Goal: Information Seeking & Learning: Learn about a topic

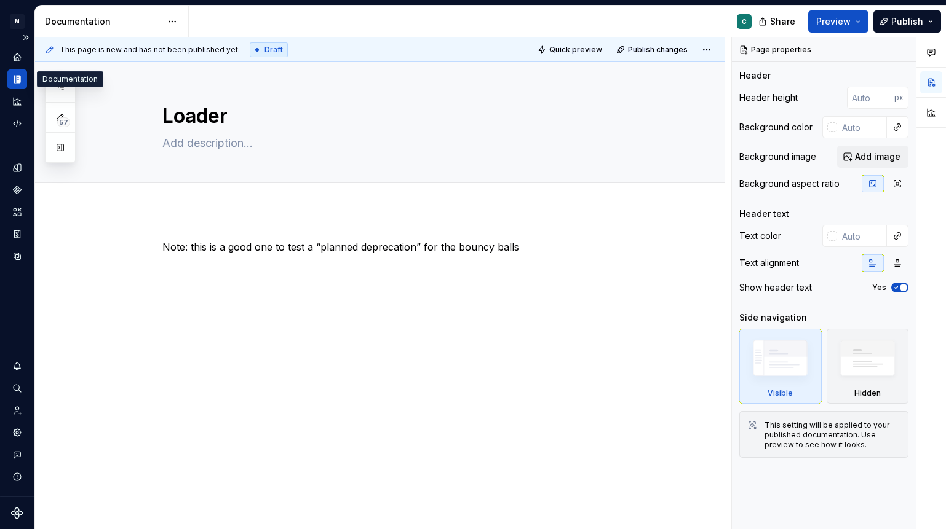
click at [19, 81] on icon "Documentation" at bounding box center [18, 80] width 4 height 8
click at [17, 62] on icon "Home" at bounding box center [17, 57] width 11 height 11
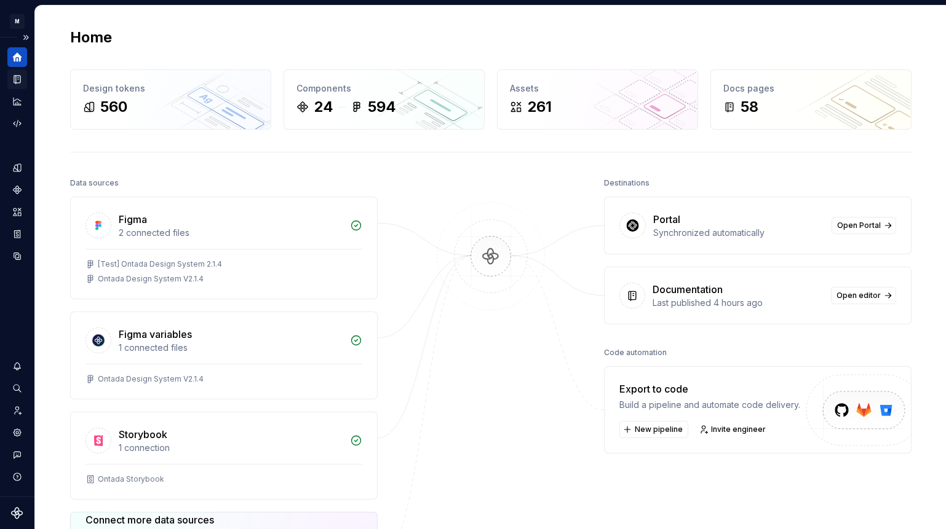
click at [16, 82] on icon "Documentation" at bounding box center [18, 79] width 5 height 7
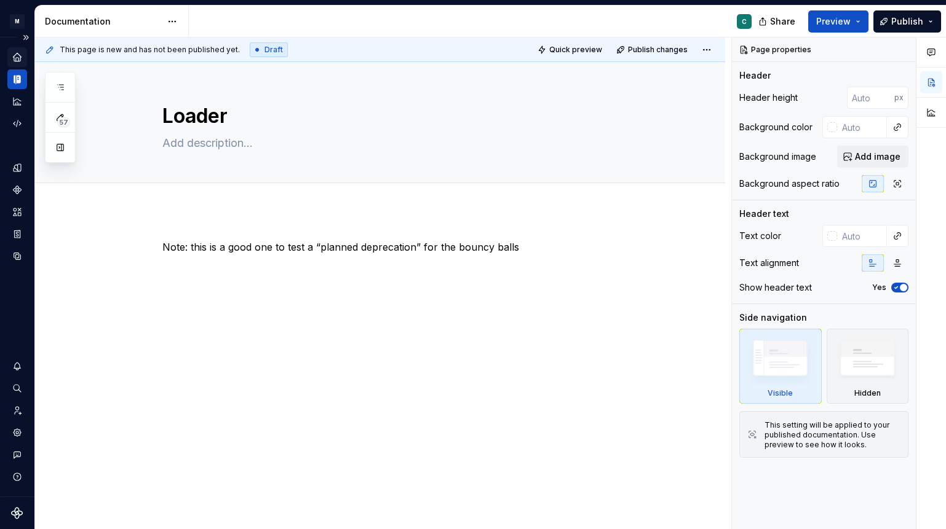
type textarea "*"
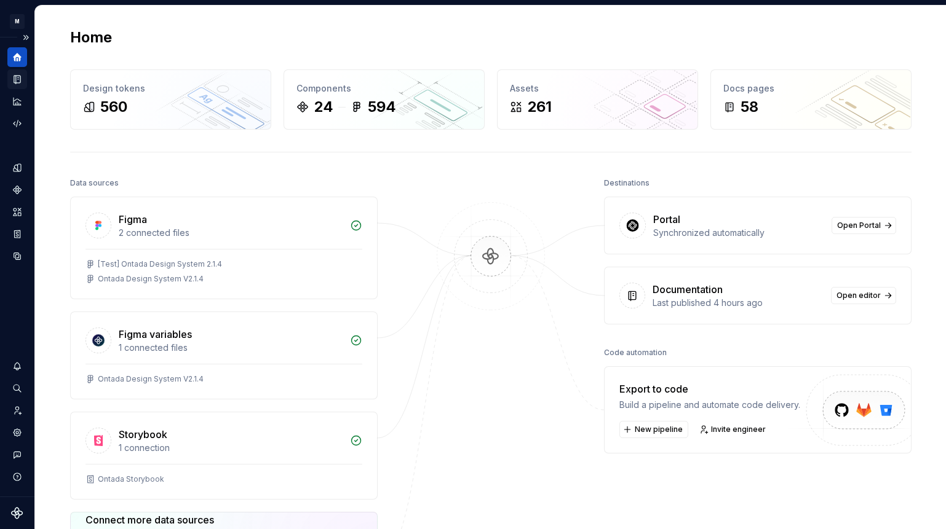
click at [20, 75] on icon "Documentation" at bounding box center [17, 79] width 11 height 11
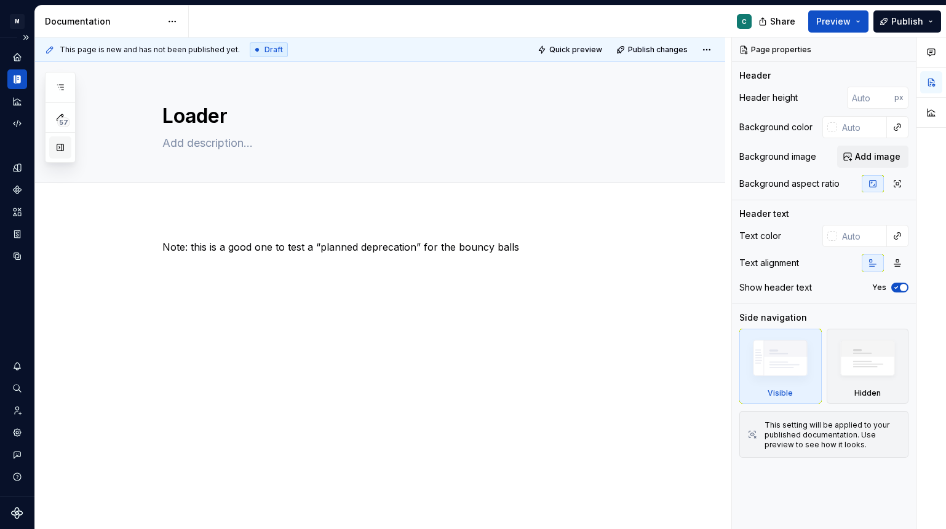
click at [65, 154] on button "button" at bounding box center [60, 147] width 22 height 22
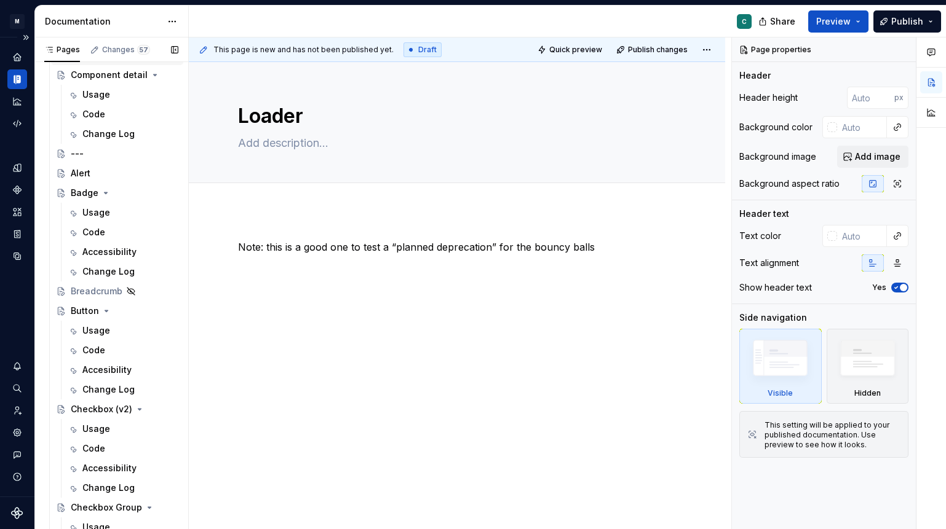
scroll to position [514, 0]
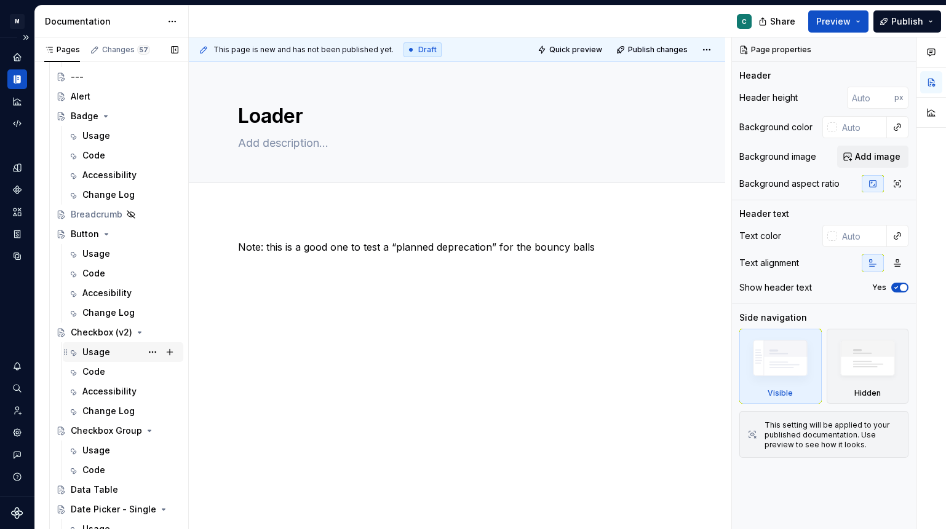
click at [81, 353] on div "Usage" at bounding box center [123, 352] width 111 height 17
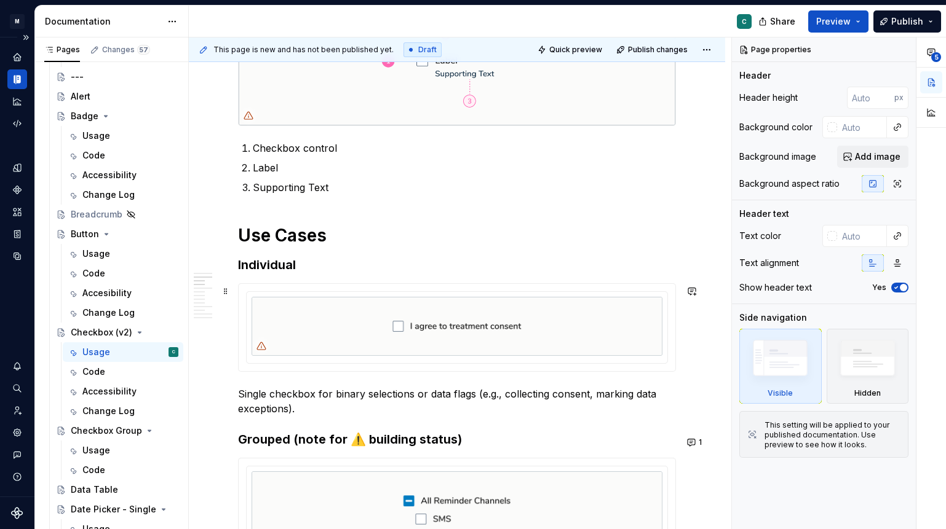
scroll to position [752, 0]
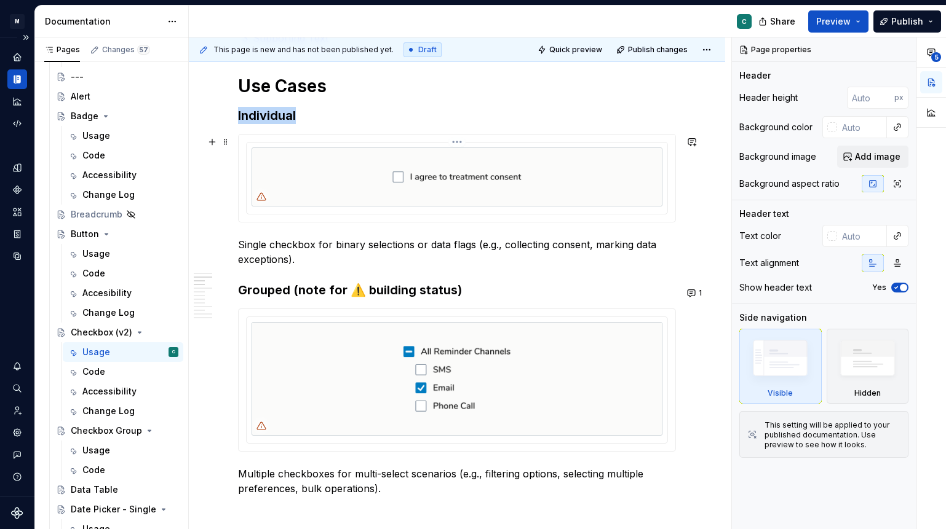
click at [402, 180] on img at bounding box center [456, 177] width 411 height 59
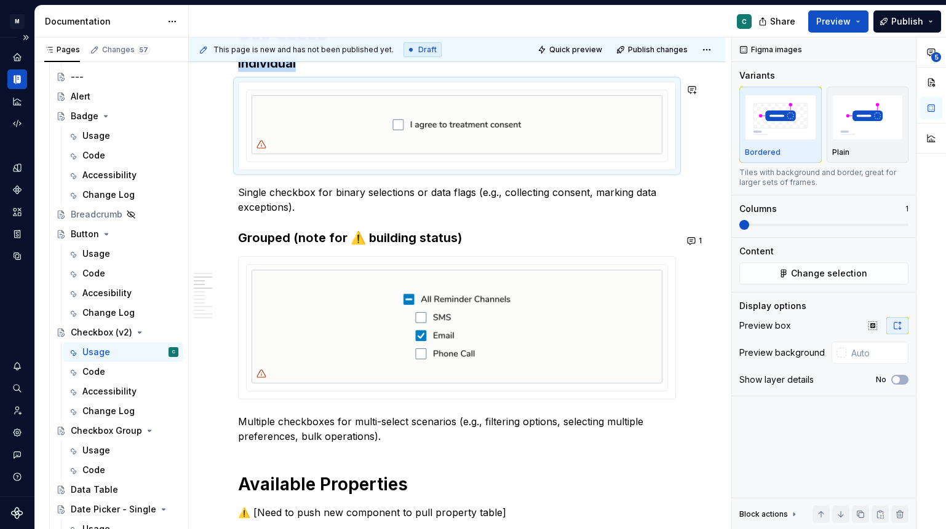
scroll to position [805, 0]
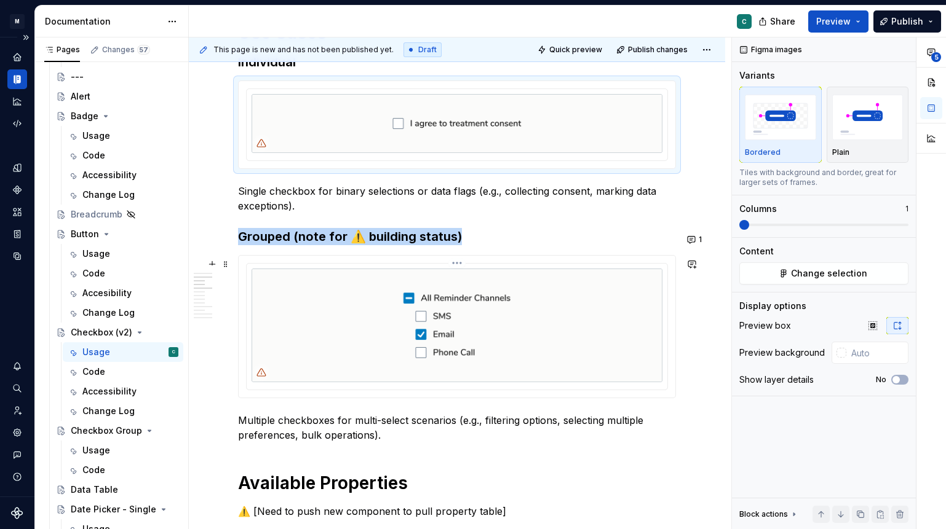
click at [361, 280] on img at bounding box center [456, 326] width 411 height 114
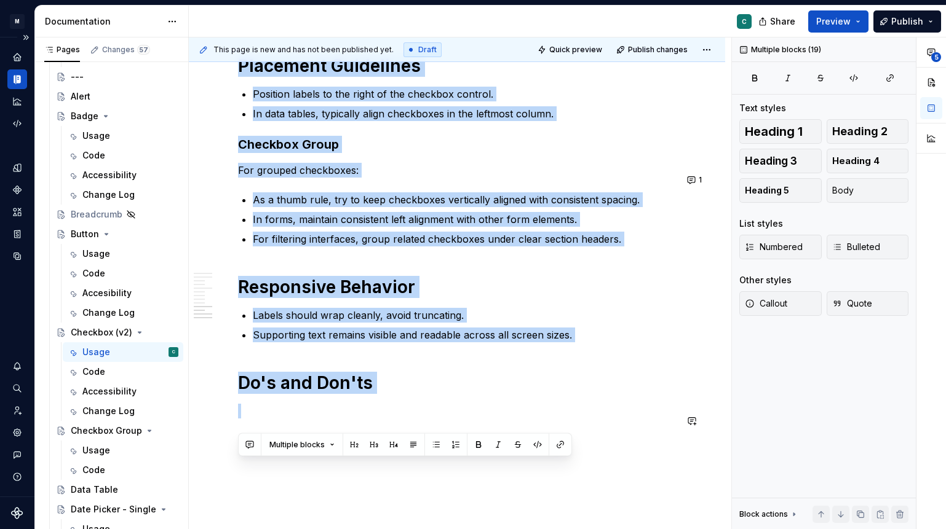
scroll to position [1960, 0]
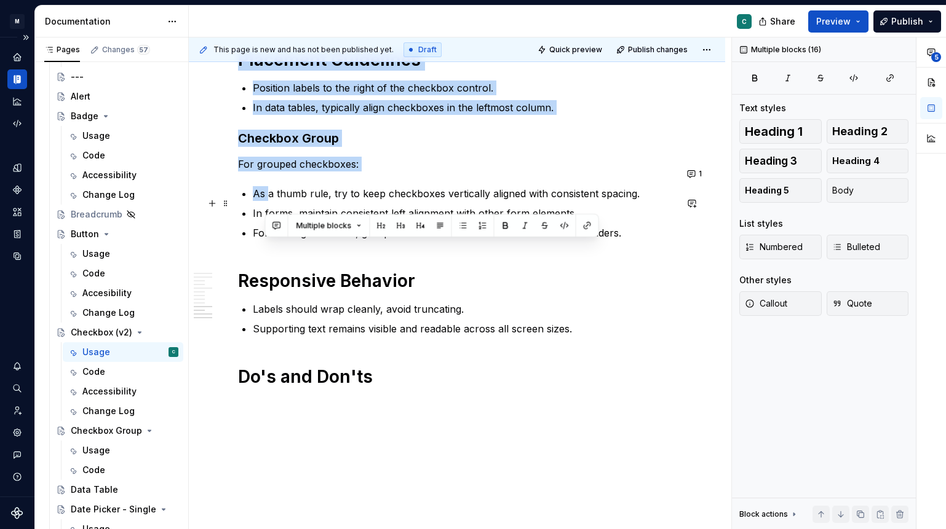
drag, startPoint x: 397, startPoint y: 248, endPoint x: 263, endPoint y: 207, distance: 140.8
click at [263, 201] on p "As a thumb rule, try to keep checkboxes vertically aligned with consistent spac…" at bounding box center [464, 193] width 423 height 15
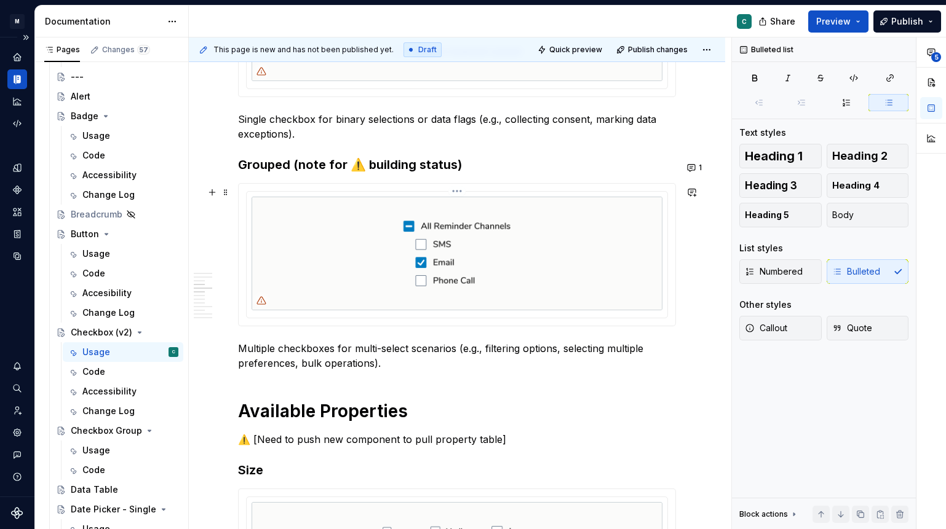
scroll to position [860, 0]
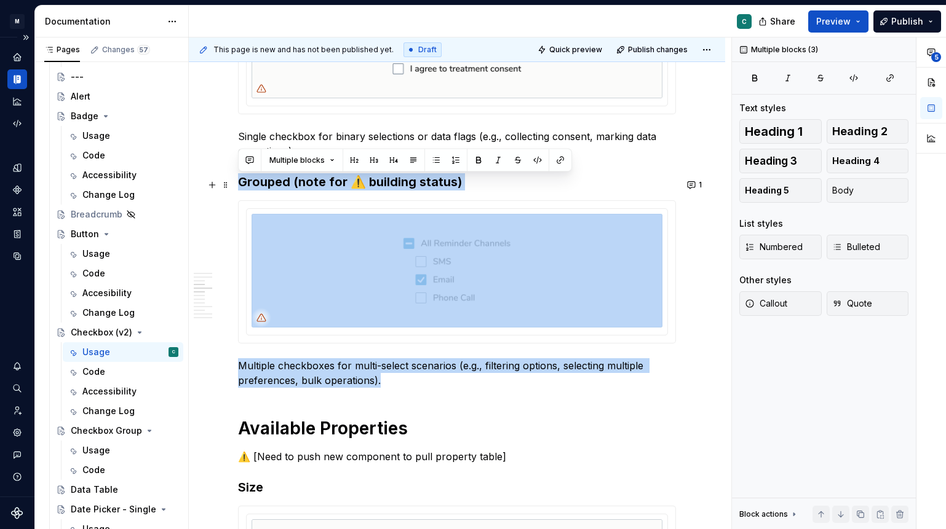
drag, startPoint x: 387, startPoint y: 385, endPoint x: 237, endPoint y: 182, distance: 252.7
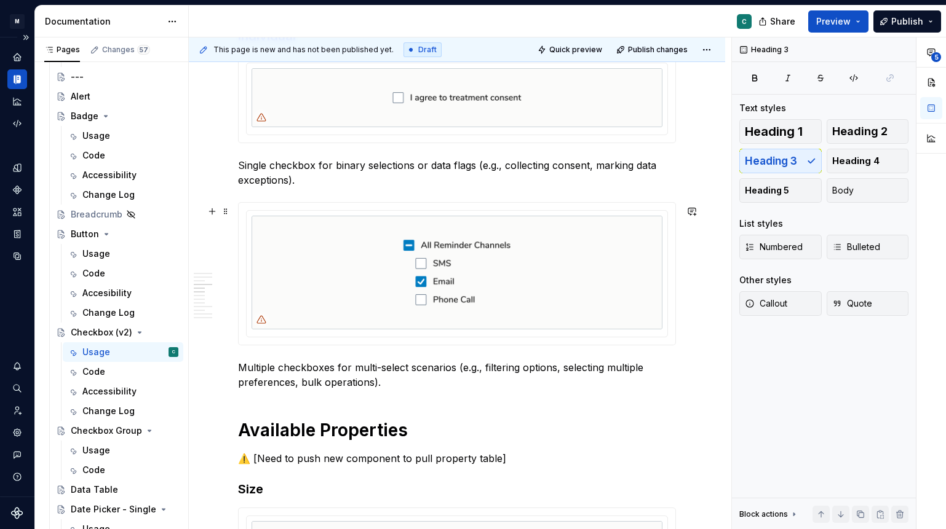
scroll to position [745, 0]
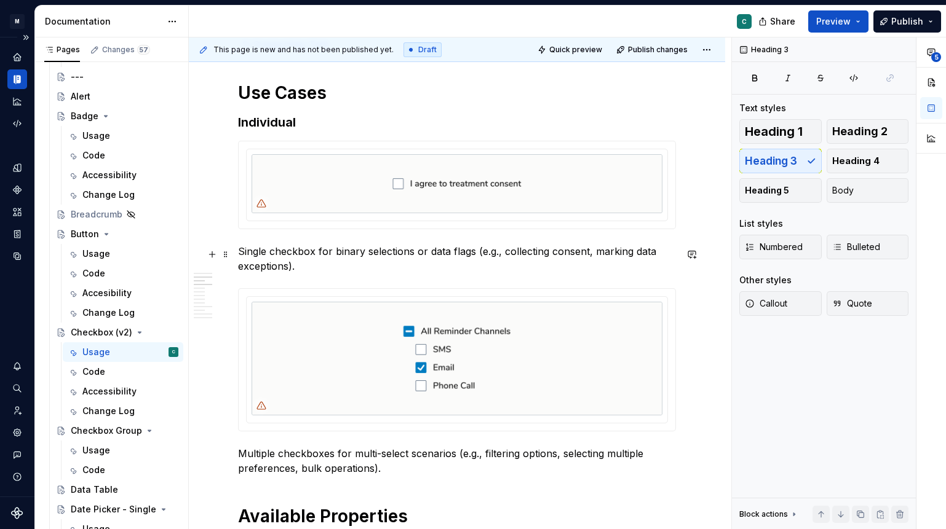
type textarea "*"
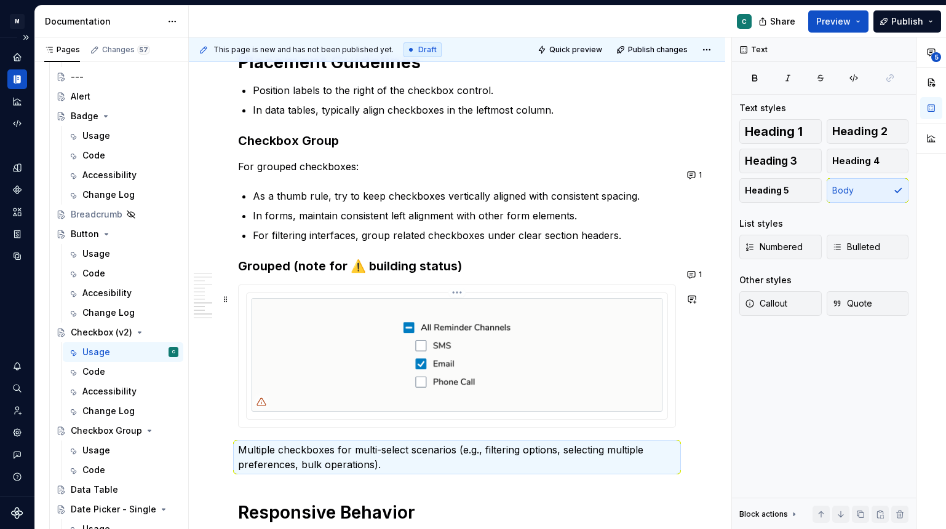
scroll to position [1751, 0]
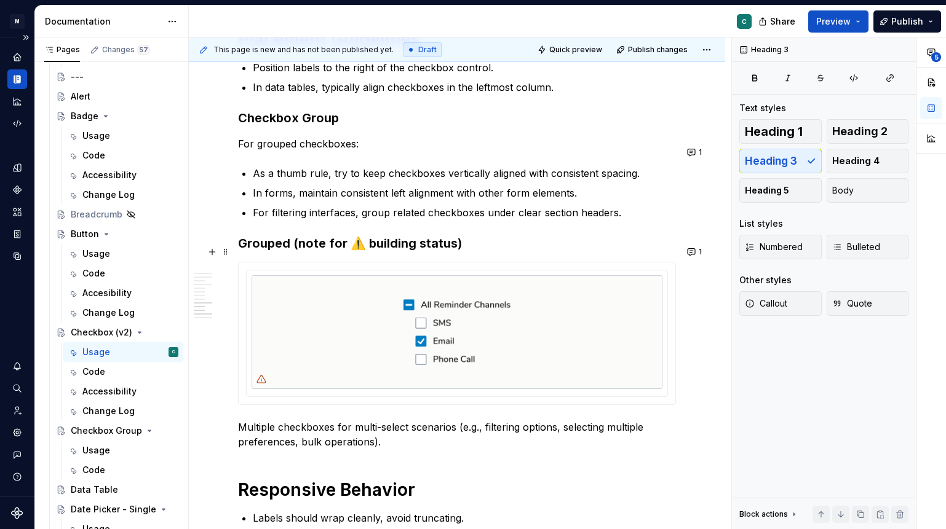
click at [274, 252] on h3 "Grouped (note for ⚠️ building status)" at bounding box center [457, 243] width 438 height 17
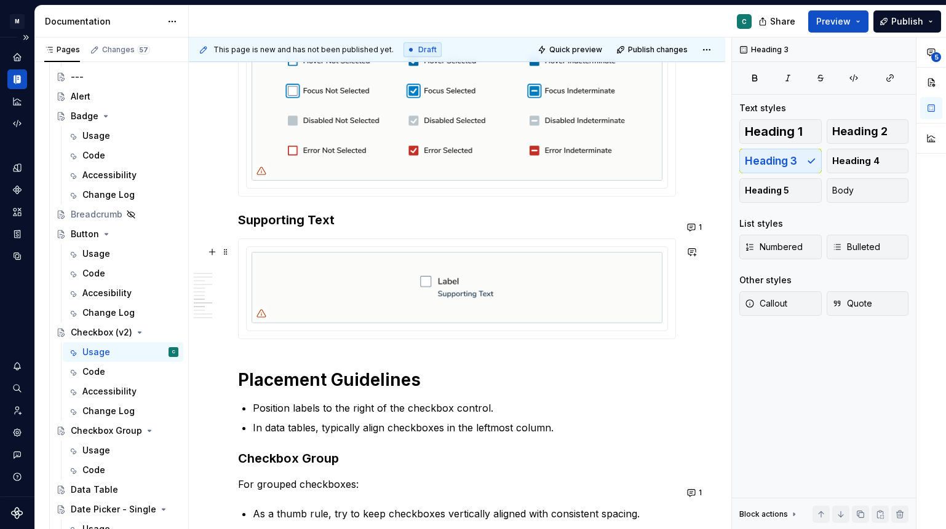
scroll to position [1403, 0]
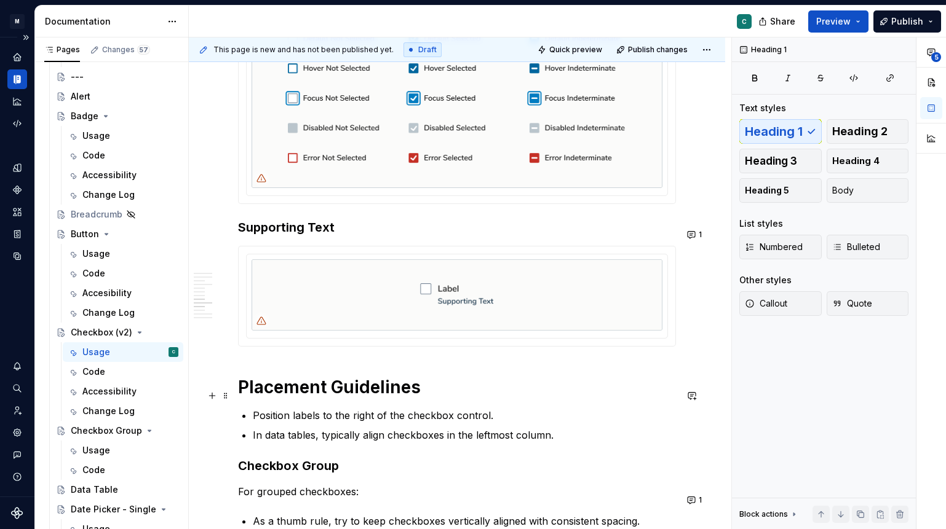
click at [303, 398] on h1 "Placement Guidelines" at bounding box center [457, 387] width 438 height 22
click at [282, 397] on h1 "Placement Guidelines" at bounding box center [457, 387] width 438 height 22
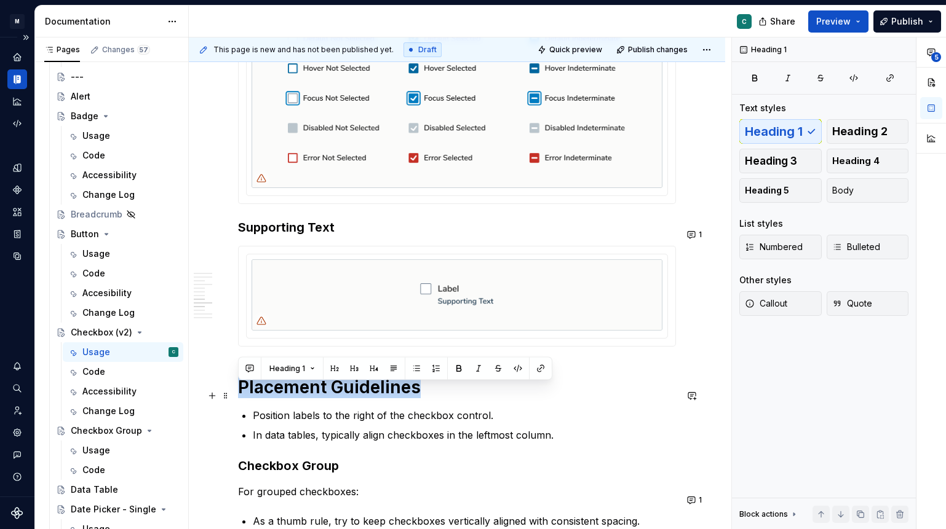
click at [282, 397] on h1 "Placement Guidelines" at bounding box center [457, 387] width 438 height 22
click at [299, 367] on span "Heading 1" at bounding box center [287, 369] width 36 height 10
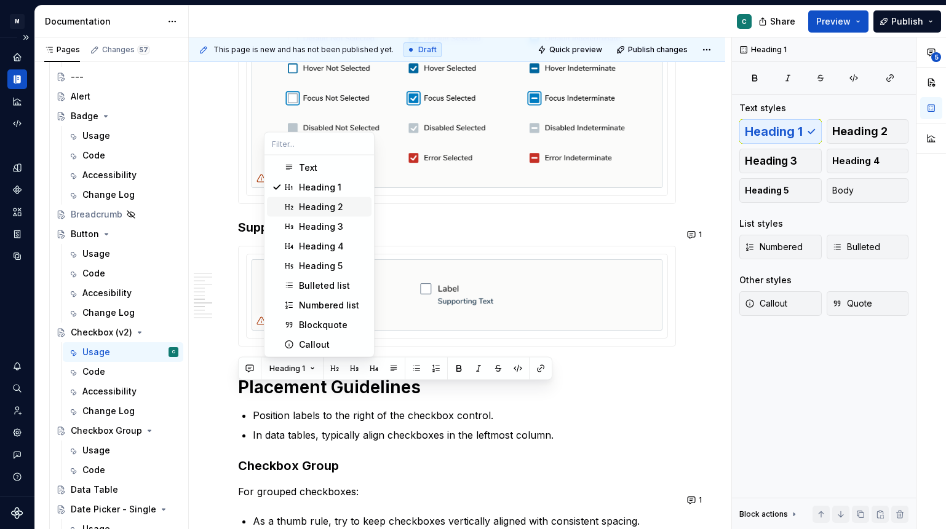
click at [322, 206] on div "Heading 2" at bounding box center [321, 207] width 44 height 12
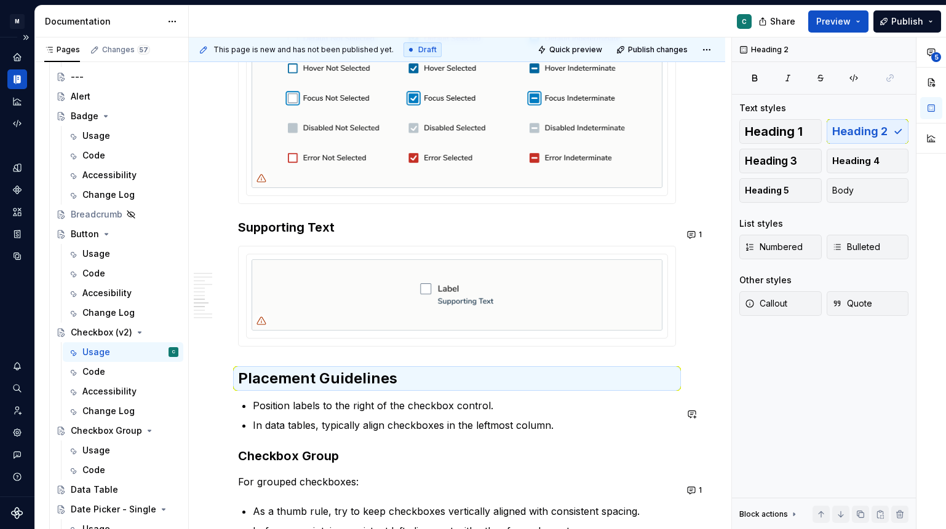
click at [291, 457] on h3 "Checkbox Group" at bounding box center [457, 456] width 438 height 17
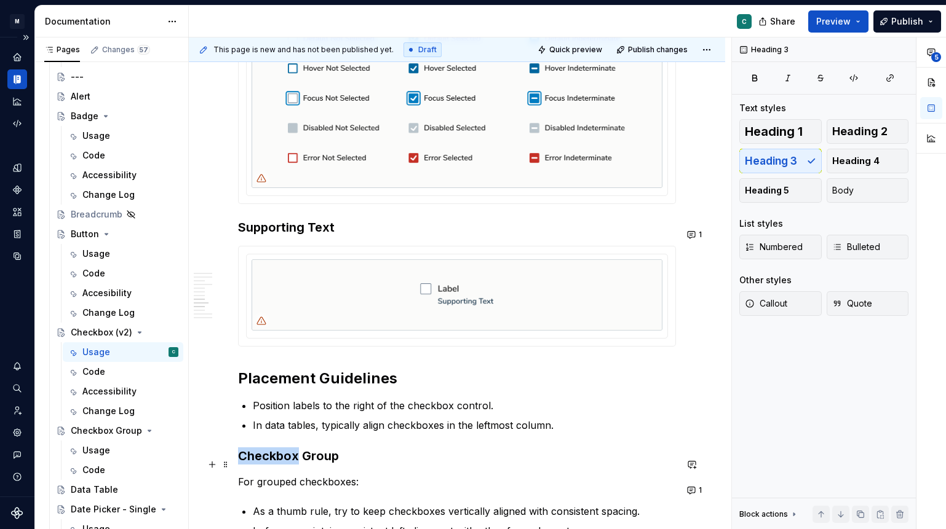
click at [291, 457] on h3 "Checkbox Group" at bounding box center [457, 456] width 438 height 17
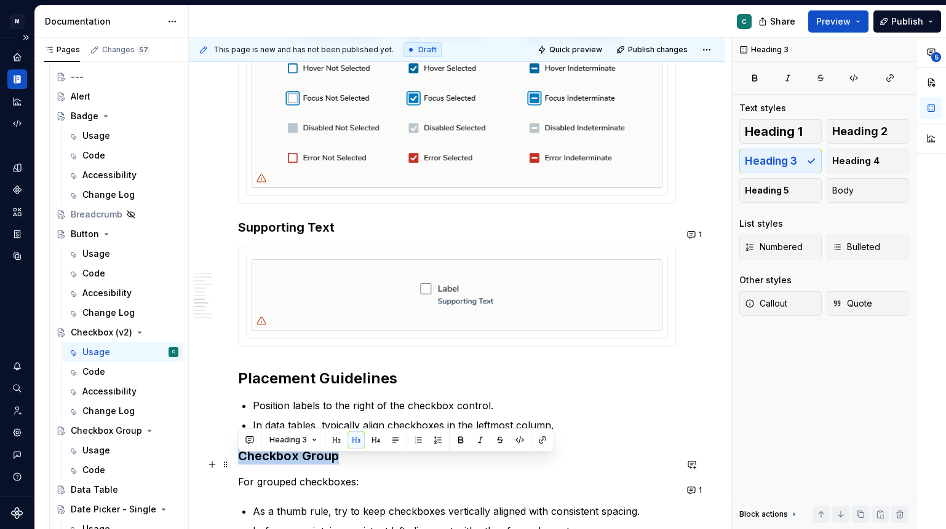
click at [291, 457] on h3 "Checkbox Group" at bounding box center [457, 456] width 438 height 17
click at [294, 442] on span "Heading 3" at bounding box center [288, 440] width 38 height 10
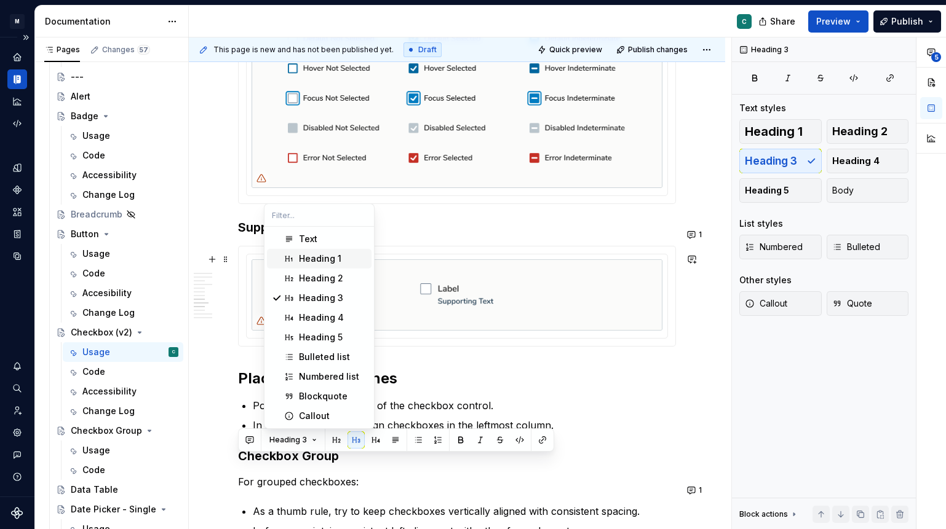
click at [318, 260] on div "Heading 1" at bounding box center [320, 259] width 42 height 12
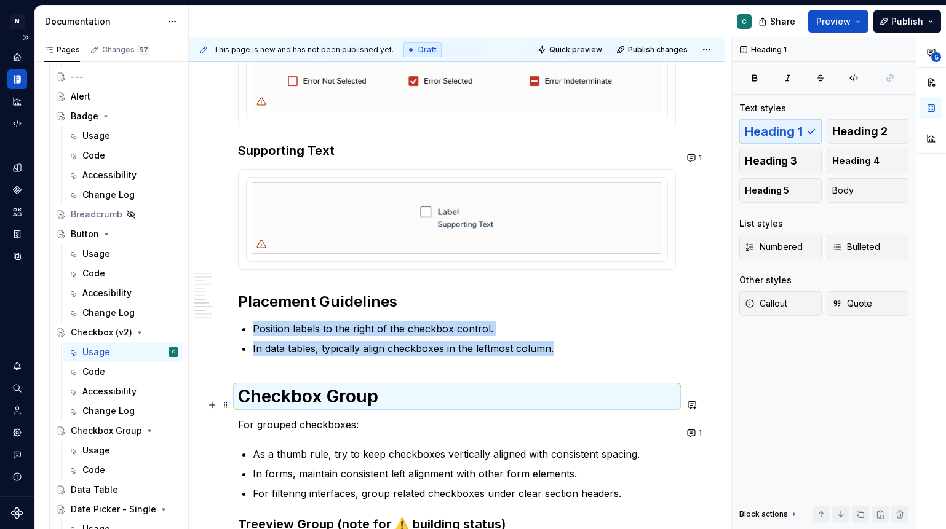
click at [301, 408] on h1 "Checkbox Group" at bounding box center [457, 396] width 438 height 22
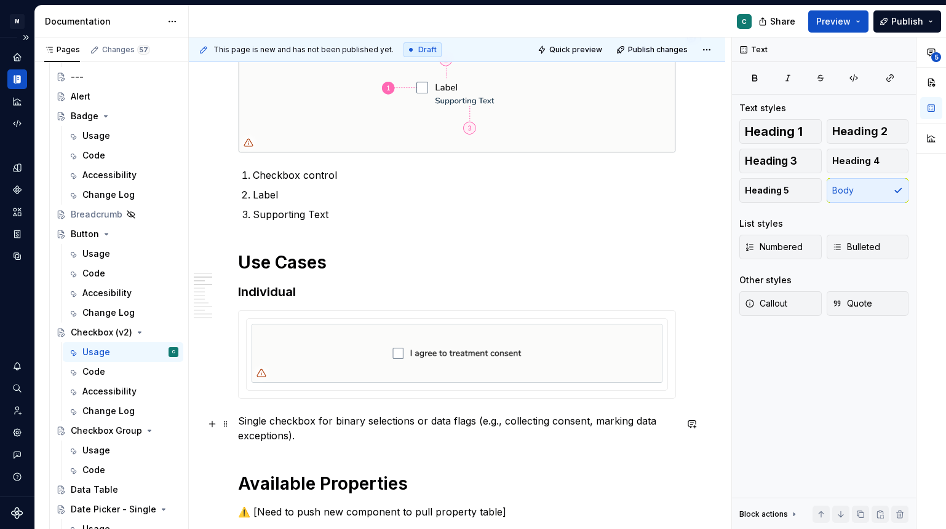
scroll to position [575, 0]
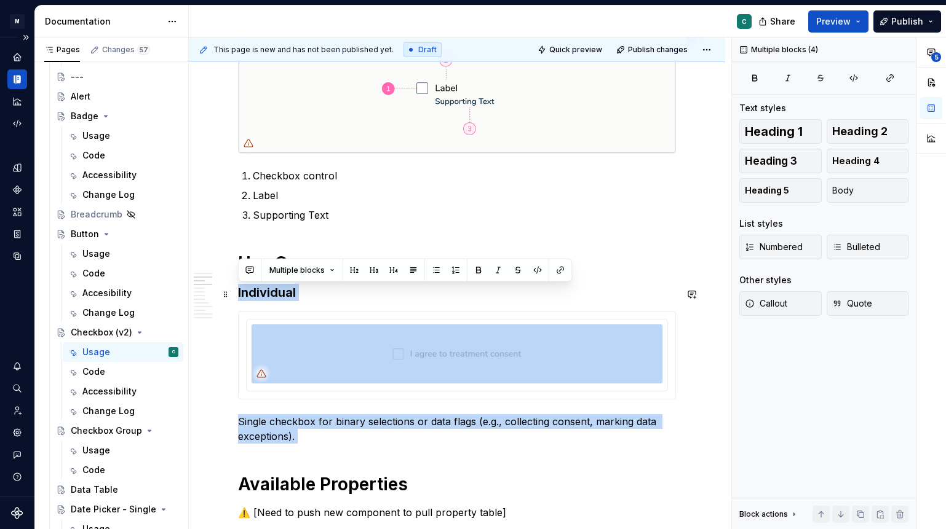
drag, startPoint x: 298, startPoint y: 449, endPoint x: 239, endPoint y: 301, distance: 159.5
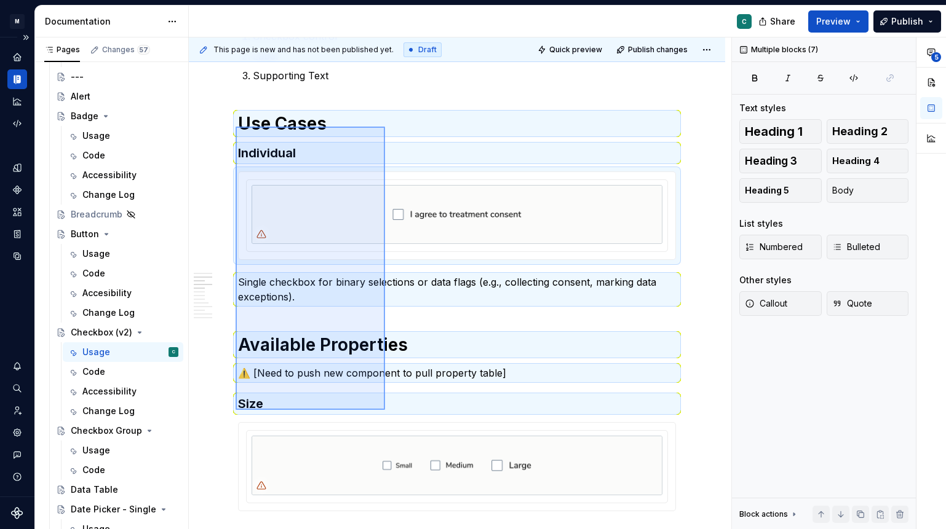
scroll to position [716, 0]
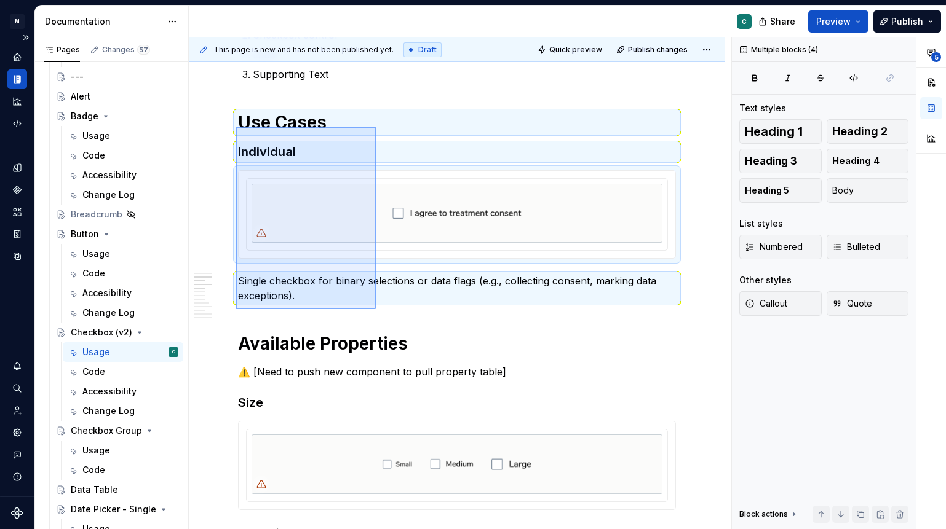
drag, startPoint x: 235, startPoint y: 267, endPoint x: 376, endPoint y: 308, distance: 145.9
click at [376, 308] on div "**********" at bounding box center [460, 284] width 542 height 492
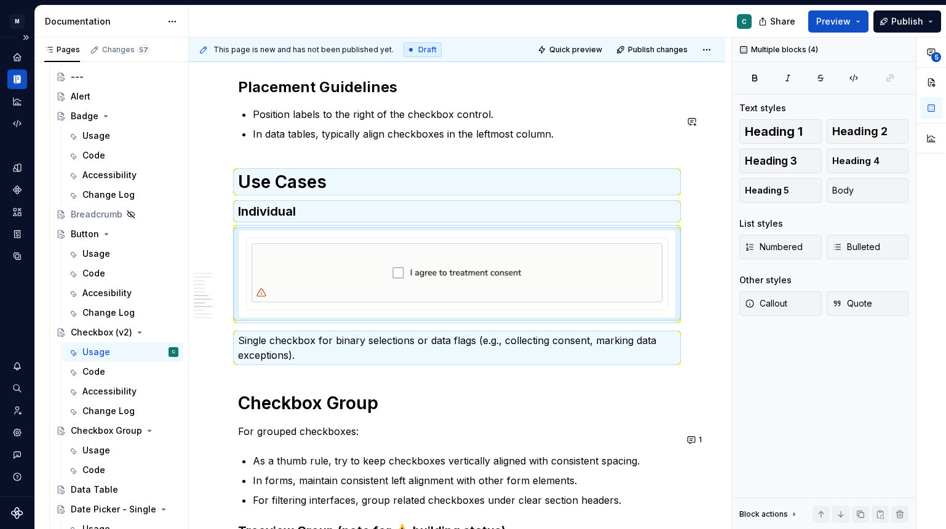
scroll to position [1483, 0]
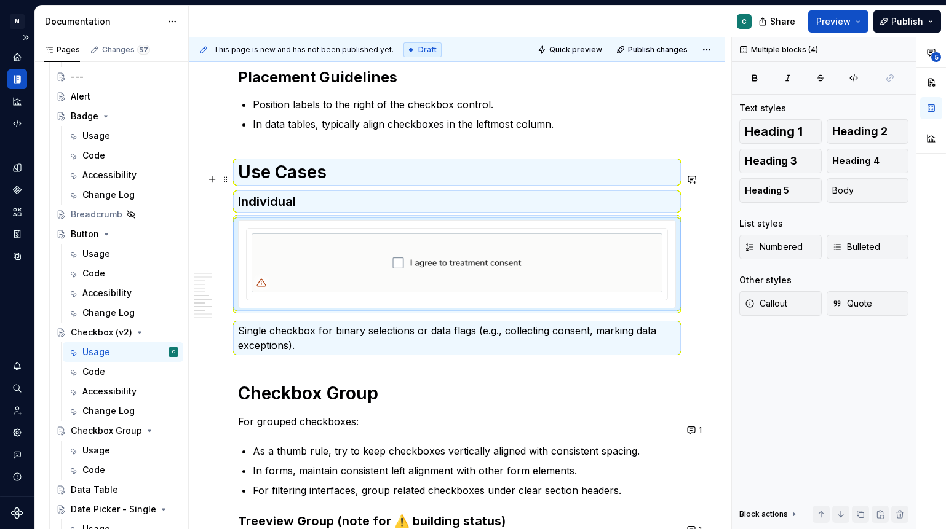
click at [302, 178] on h1 "Use Cases" at bounding box center [457, 172] width 438 height 22
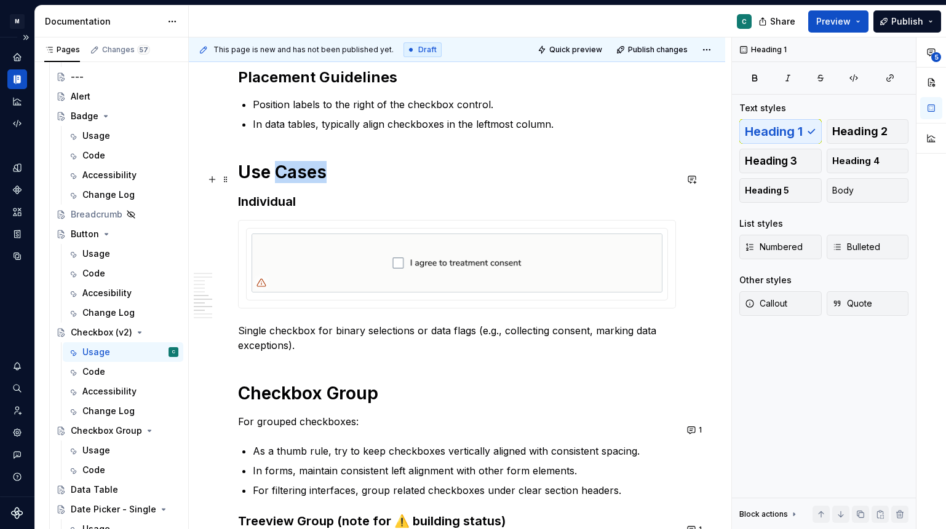
click at [302, 178] on h1 "Use Cases" at bounding box center [457, 172] width 438 height 22
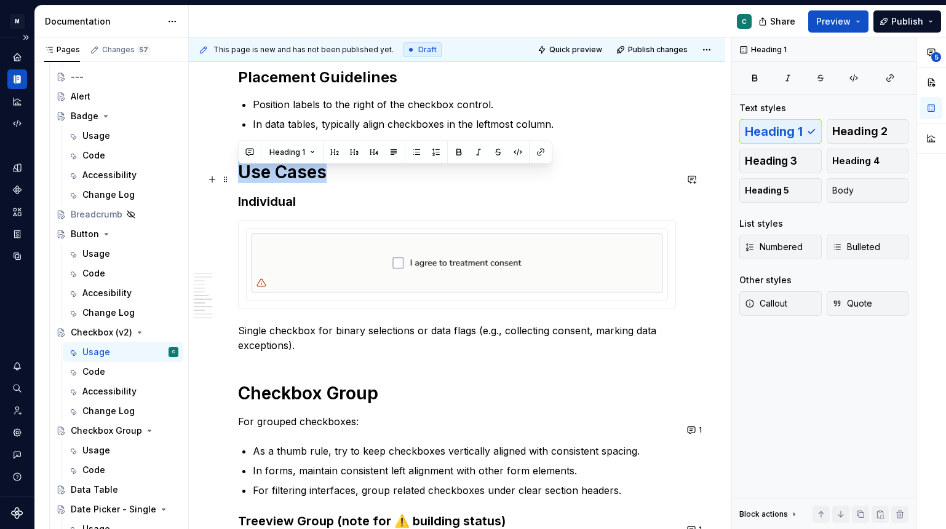
click at [302, 178] on h1 "Use Cases" at bounding box center [457, 172] width 438 height 22
click at [312, 158] on button "Heading 1" at bounding box center [292, 152] width 57 height 17
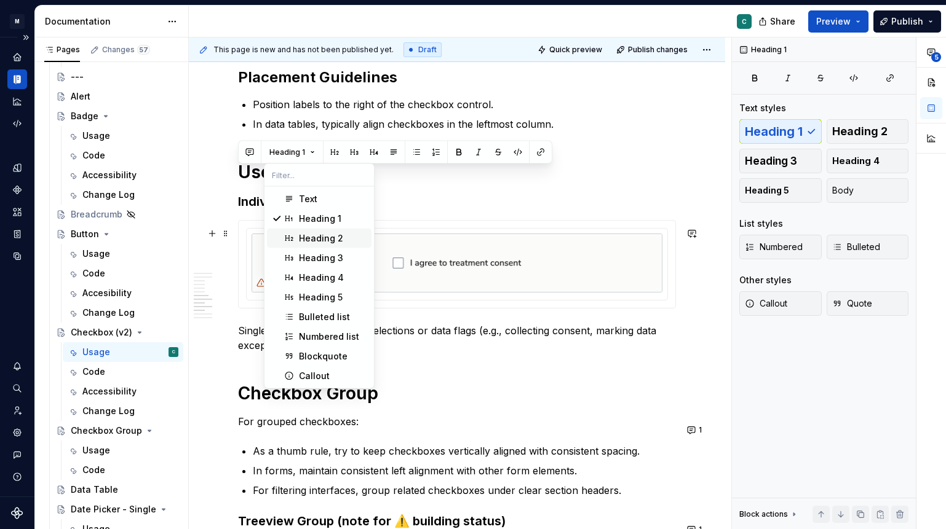
click at [301, 232] on div "Heading 2" at bounding box center [321, 238] width 44 height 12
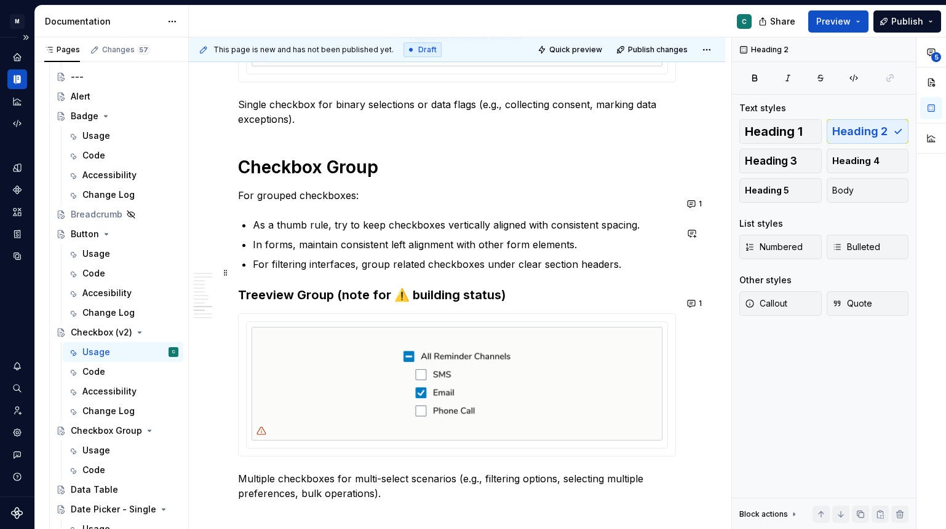
scroll to position [1700, 0]
click at [280, 294] on h3 "Treeview Group (note for ⚠️ building status)" at bounding box center [457, 294] width 438 height 17
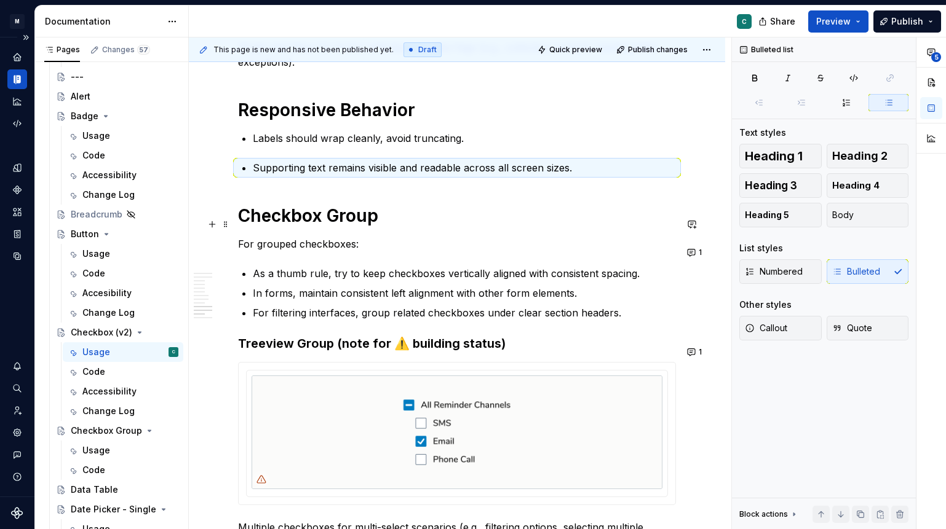
scroll to position [1759, 0]
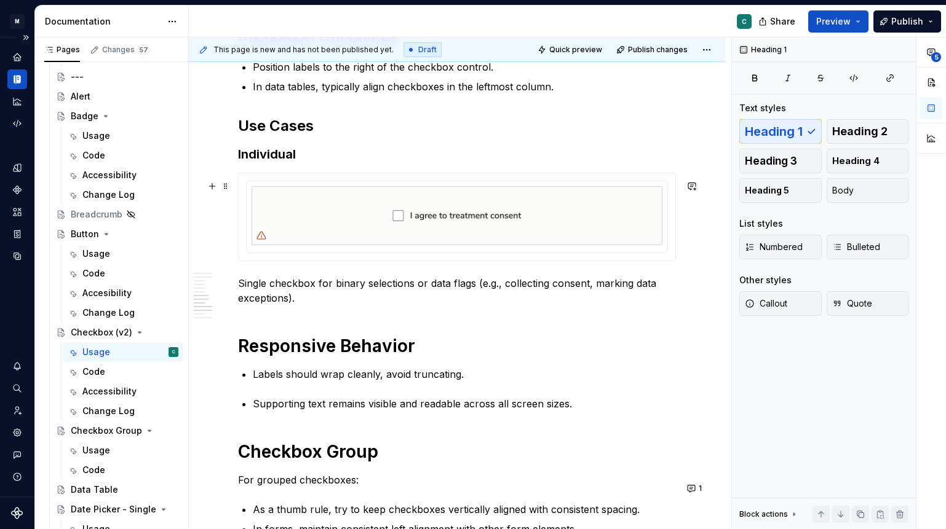
scroll to position [1522, 0]
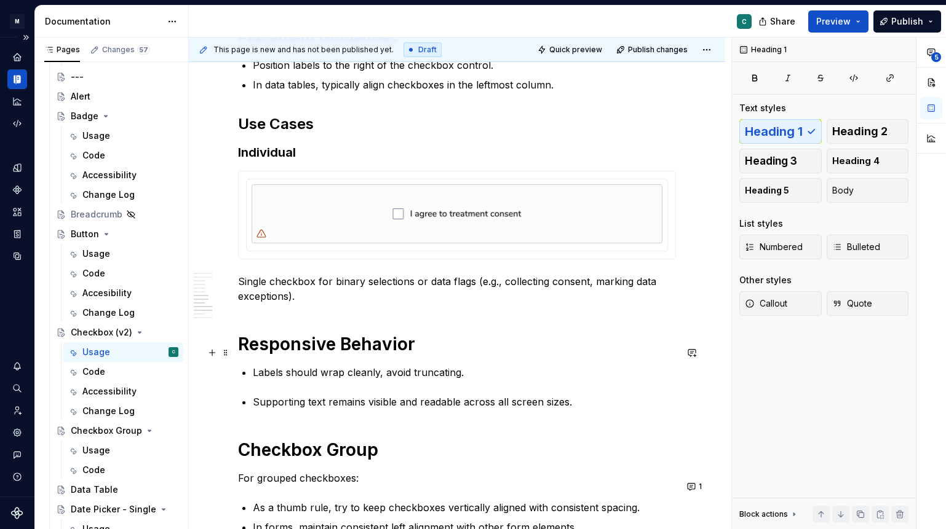
click at [316, 349] on h1 "Responsive Behavior" at bounding box center [457, 344] width 438 height 22
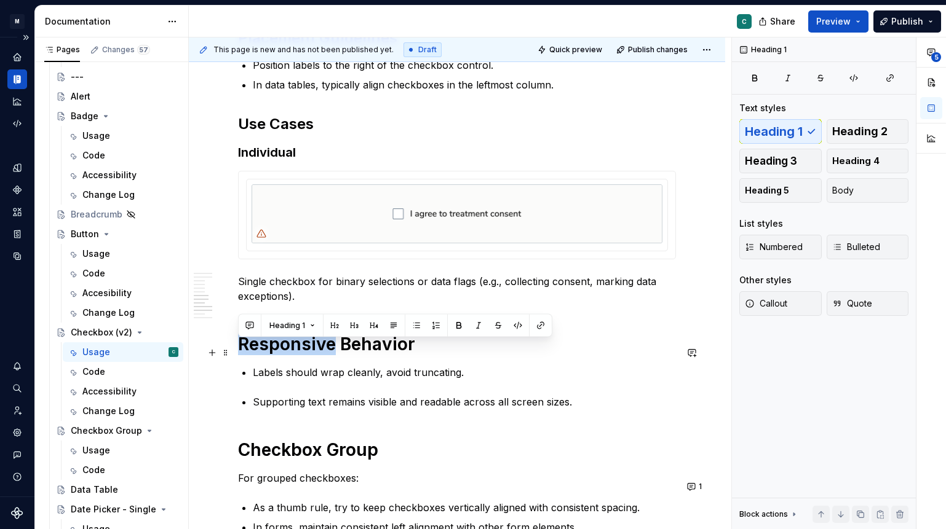
click at [316, 349] on h1 "Responsive Behavior" at bounding box center [457, 344] width 438 height 22
click at [316, 350] on h1 "Responsive Behavior" at bounding box center [457, 344] width 438 height 22
click at [293, 328] on span "Heading 1" at bounding box center [287, 326] width 36 height 10
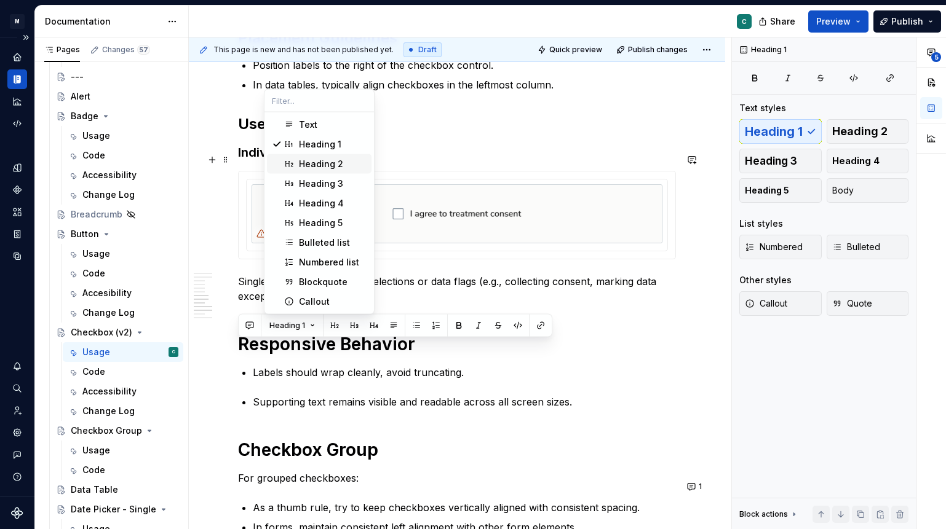
click at [328, 162] on div "Heading 2" at bounding box center [321, 164] width 44 height 12
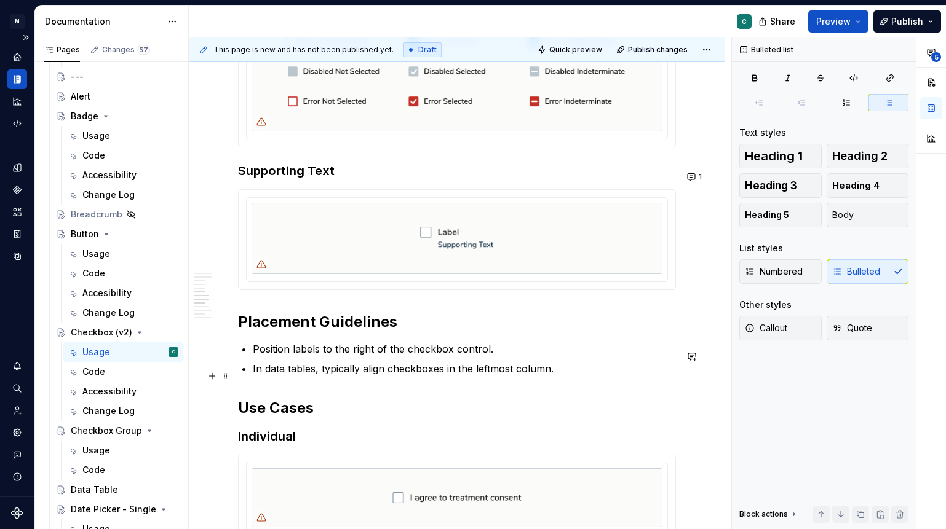
scroll to position [1223, 0]
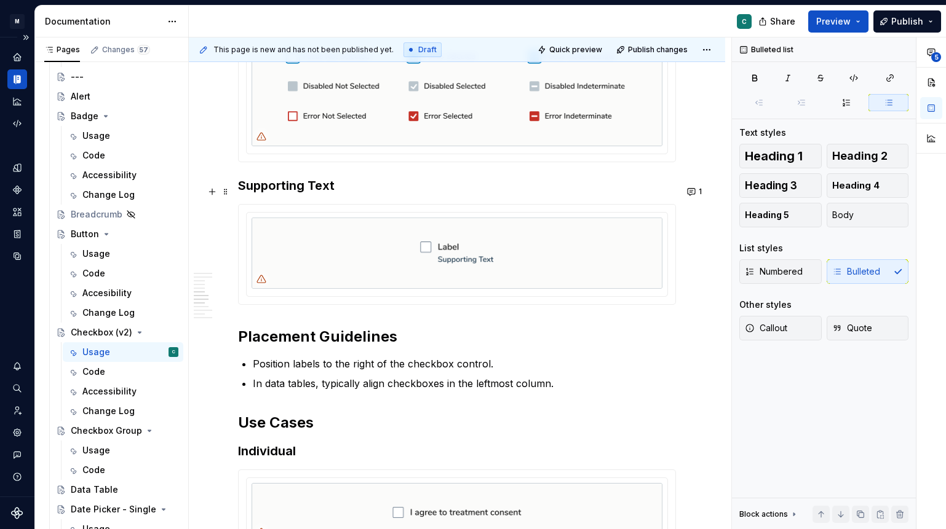
click at [280, 192] on h3 "Supporting Text" at bounding box center [457, 185] width 438 height 17
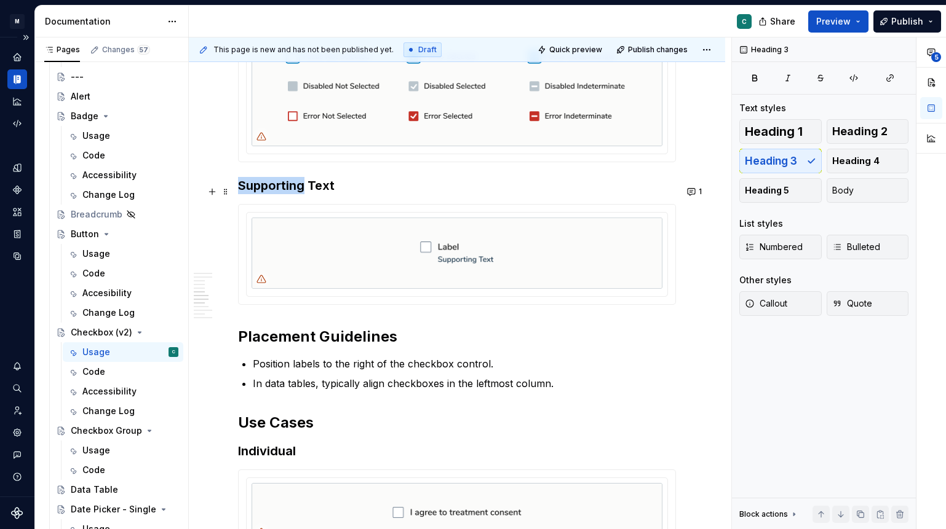
click at [280, 192] on h3 "Supporting Text" at bounding box center [457, 185] width 438 height 17
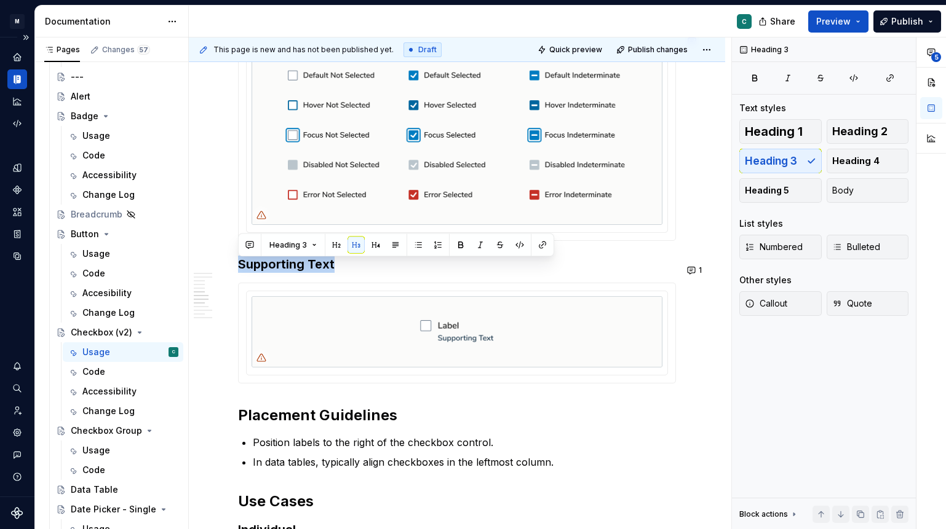
scroll to position [1146, 0]
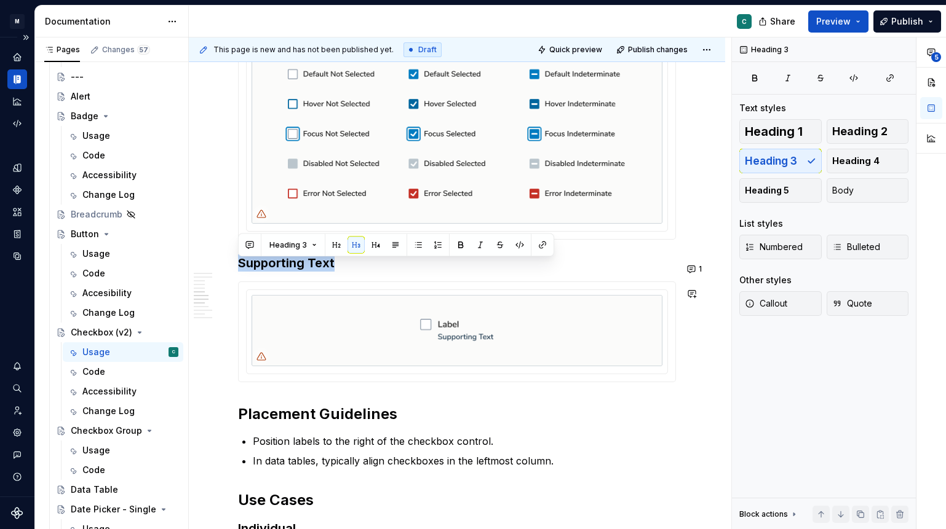
copy h3 "Supporting Text"
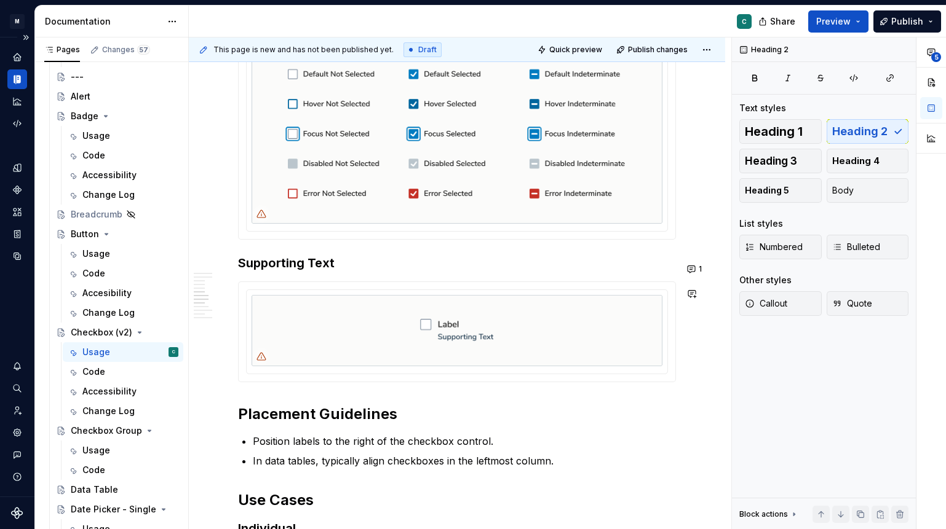
click at [265, 401] on div "**********" at bounding box center [457, 199] width 438 height 2056
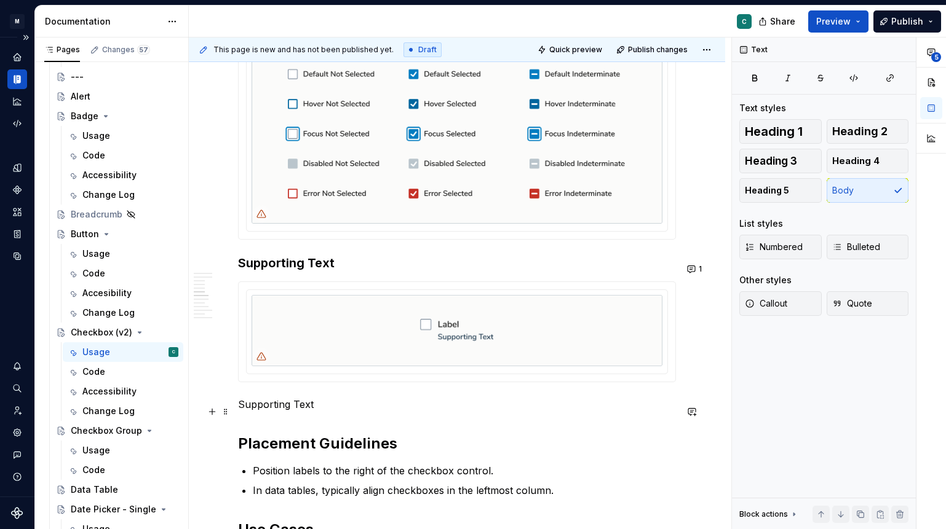
click at [265, 412] on p "Supporting Text" at bounding box center [457, 404] width 438 height 15
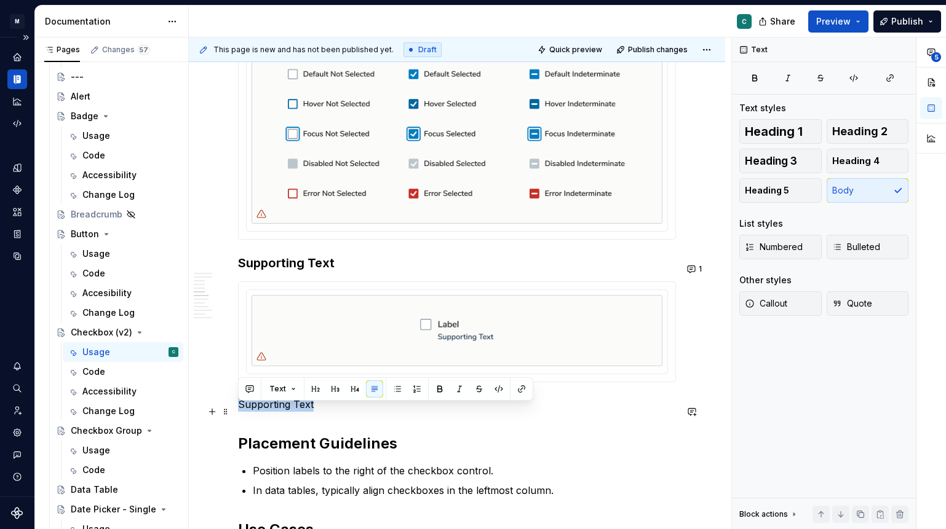
click at [265, 412] on p "Supporting Text" at bounding box center [457, 404] width 438 height 15
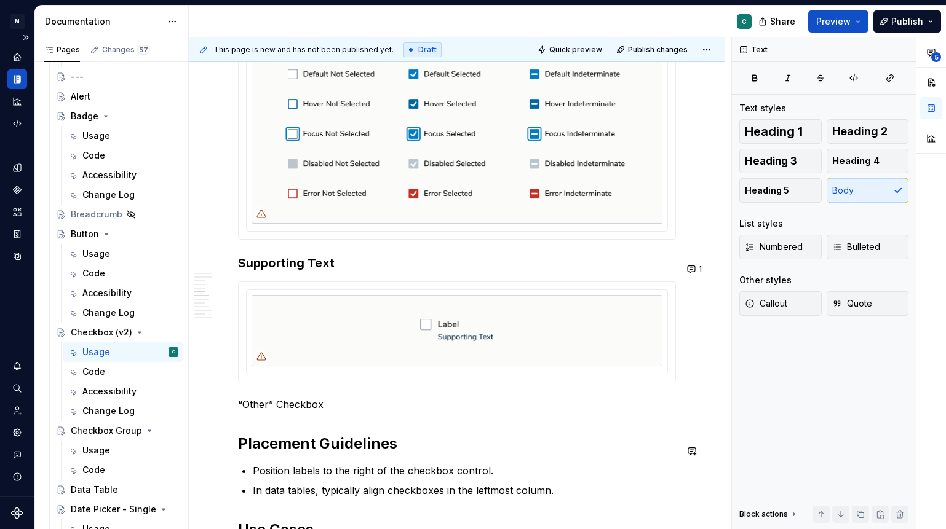
click at [306, 421] on div "**********" at bounding box center [457, 213] width 438 height 2085
click at [306, 409] on p "“Other” Checkbox" at bounding box center [457, 404] width 438 height 15
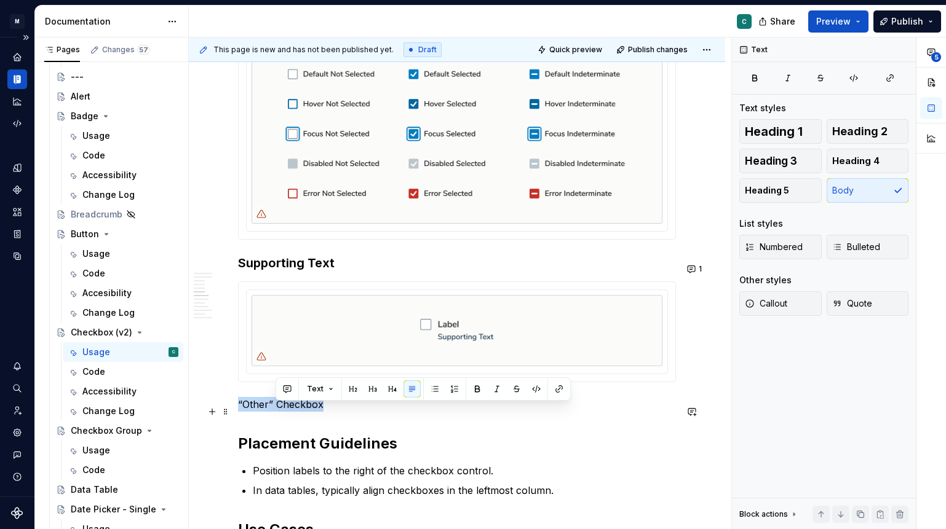
click at [306, 409] on p "“Other” Checkbox" at bounding box center [457, 404] width 438 height 15
click at [317, 387] on button "button" at bounding box center [315, 389] width 17 height 17
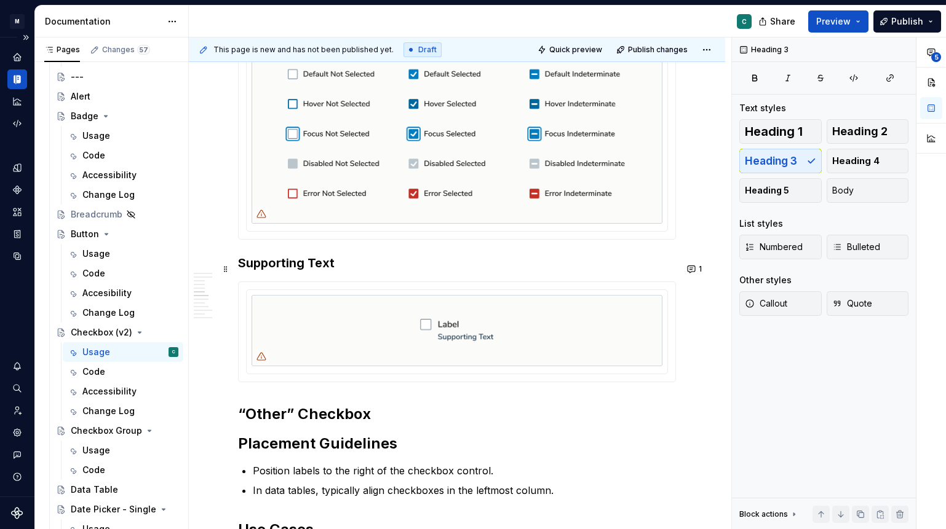
click at [333, 262] on h3 "Supporting Text" at bounding box center [457, 263] width 438 height 17
click at [323, 266] on h3 "Supporting Text" at bounding box center [457, 263] width 438 height 17
click at [329, 421] on h2 "“Other” Checkbox" at bounding box center [457, 415] width 438 height 20
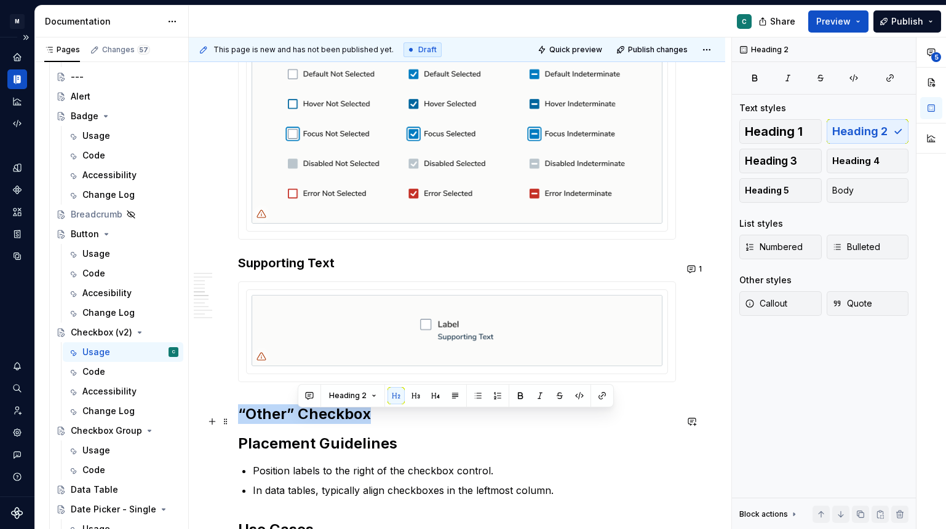
click at [329, 421] on h2 "“Other” Checkbox" at bounding box center [457, 415] width 438 height 20
click at [296, 390] on button "Heading 2" at bounding box center [293, 395] width 58 height 17
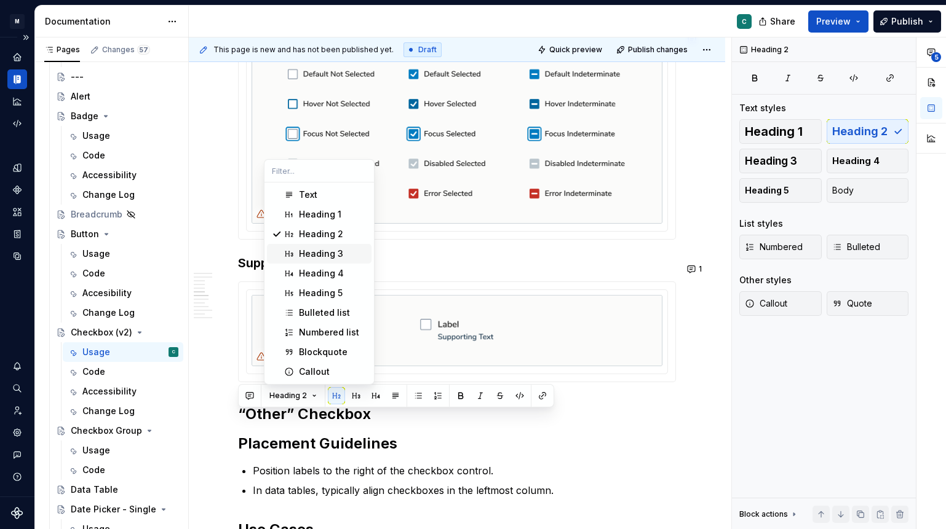
click at [317, 255] on div "Heading 3" at bounding box center [321, 254] width 44 height 12
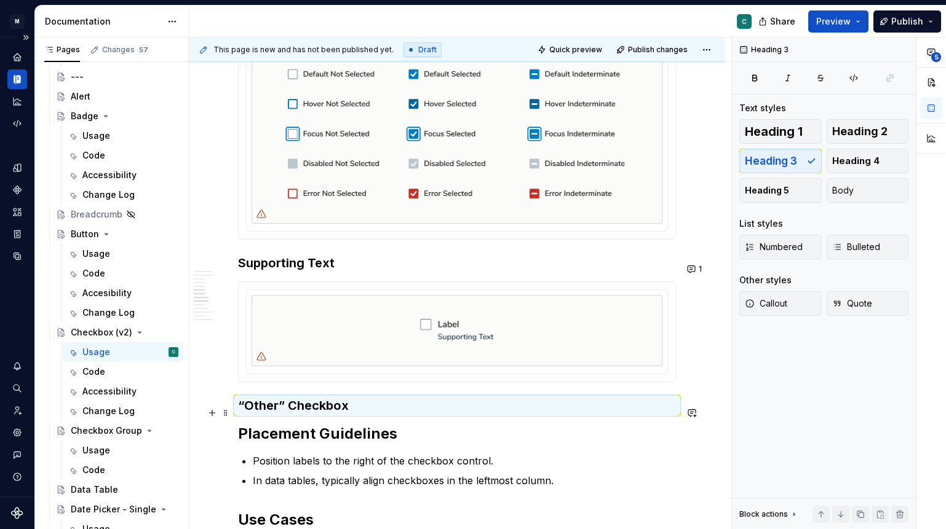
click at [381, 414] on h3 "“Other” Checkbox" at bounding box center [457, 405] width 438 height 17
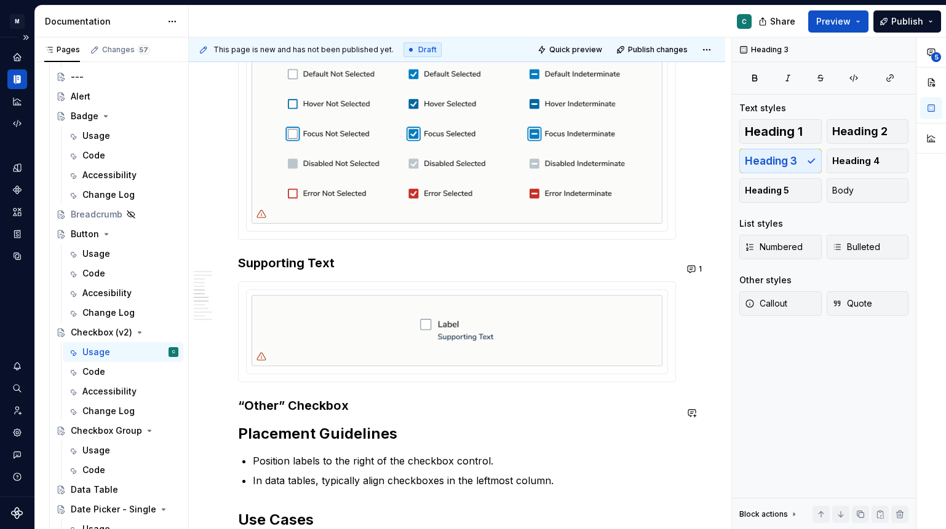
click at [352, 414] on h3 "“Other” Checkbox" at bounding box center [457, 405] width 438 height 17
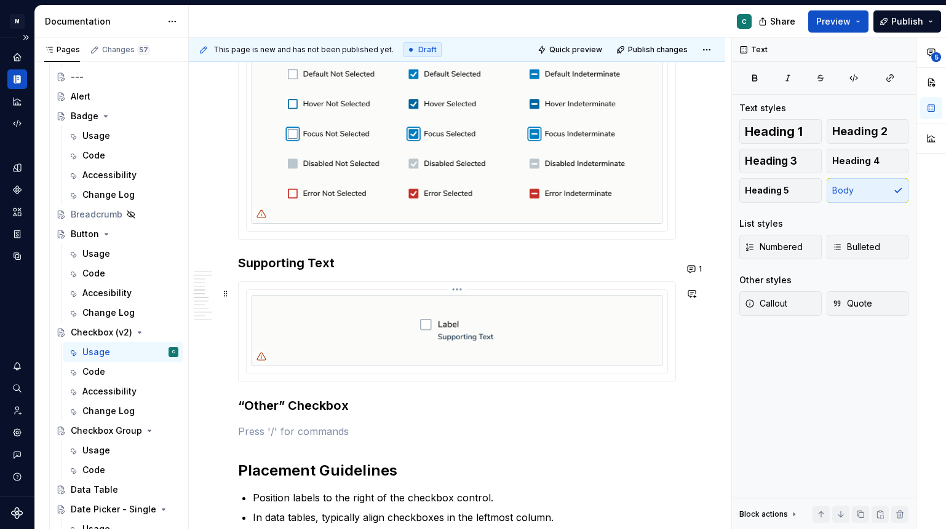
click at [497, 325] on img at bounding box center [456, 330] width 411 height 71
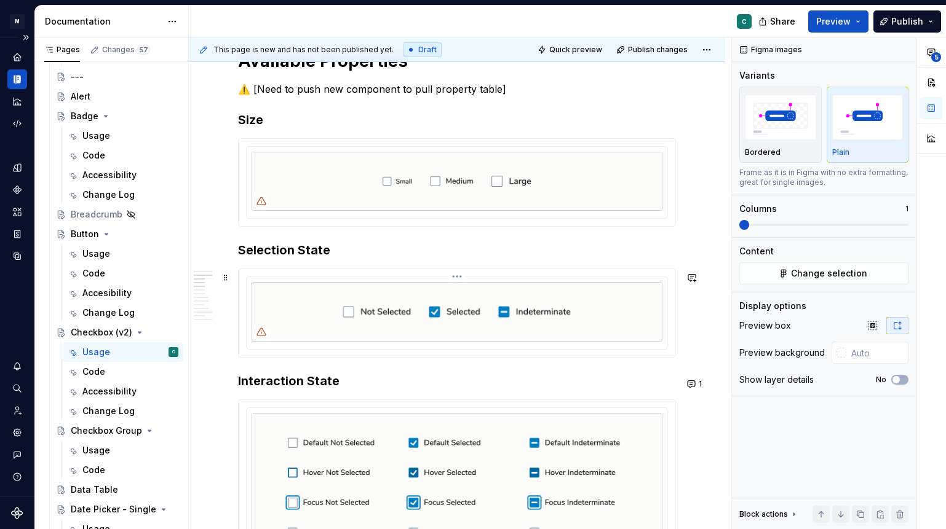
scroll to position [945, 0]
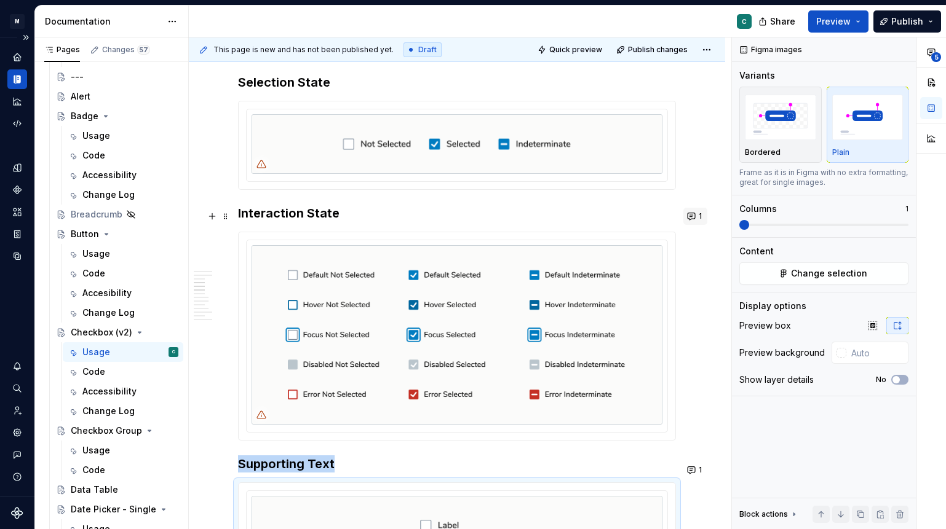
click at [698, 213] on button "1" at bounding box center [695, 216] width 24 height 17
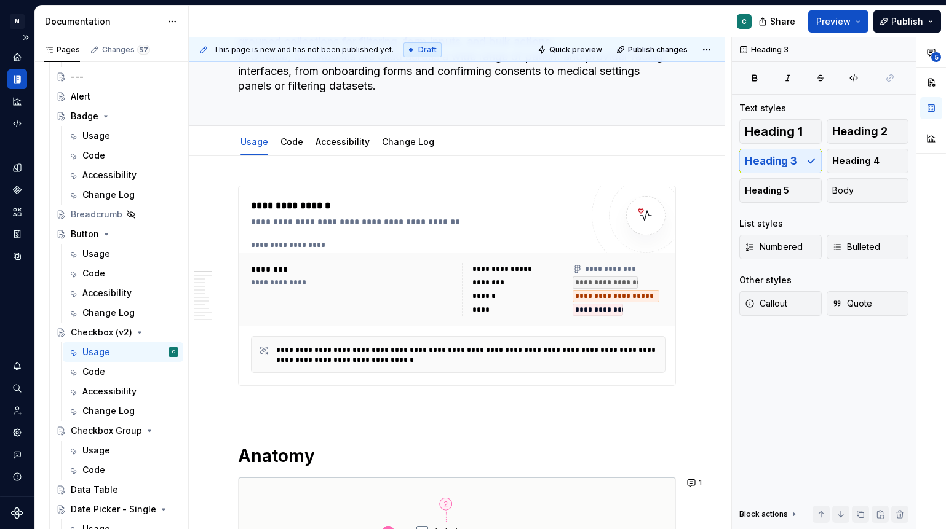
scroll to position [0, 0]
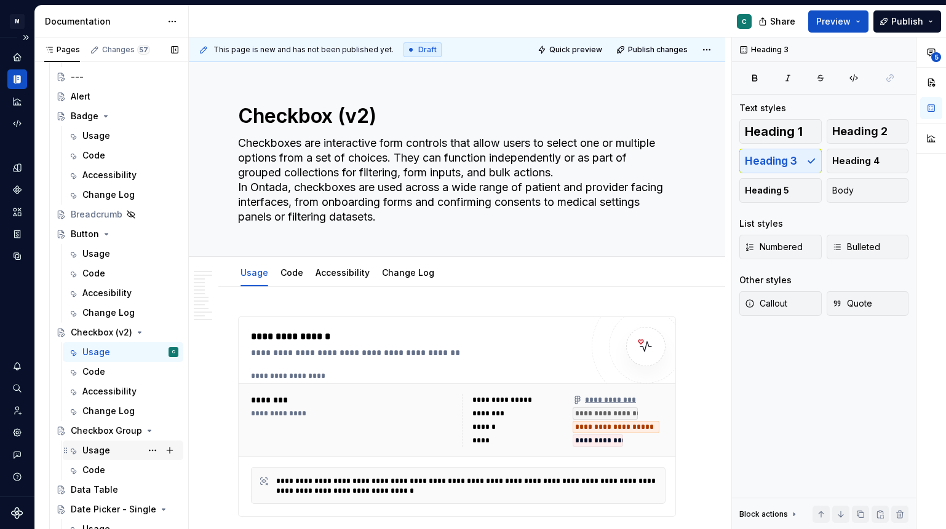
click at [103, 446] on div "Usage" at bounding box center [96, 451] width 28 height 12
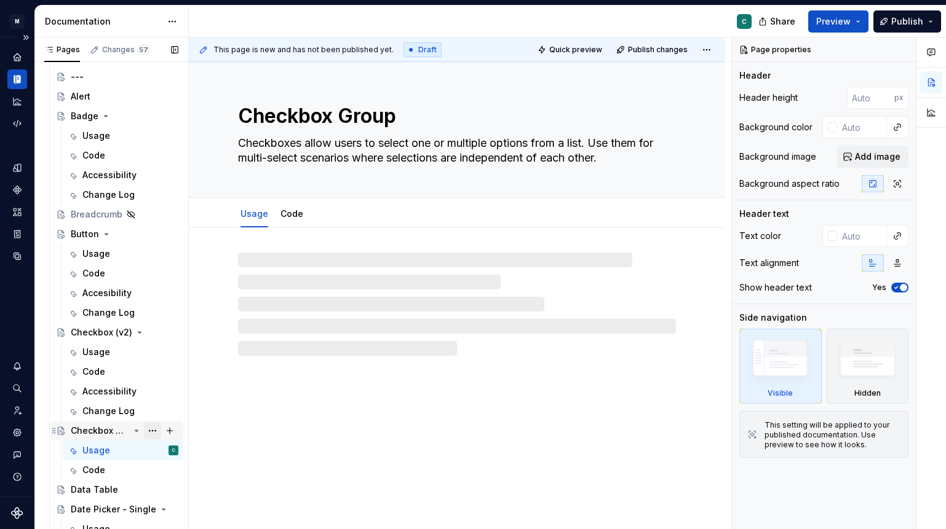
click at [157, 429] on button "Page tree" at bounding box center [152, 430] width 17 height 17
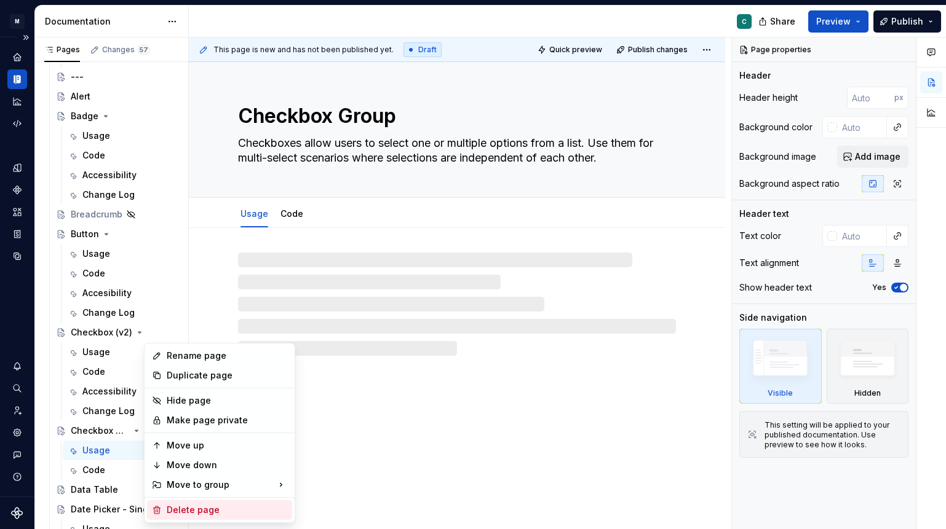
click at [175, 518] on div "Delete page" at bounding box center [219, 510] width 145 height 20
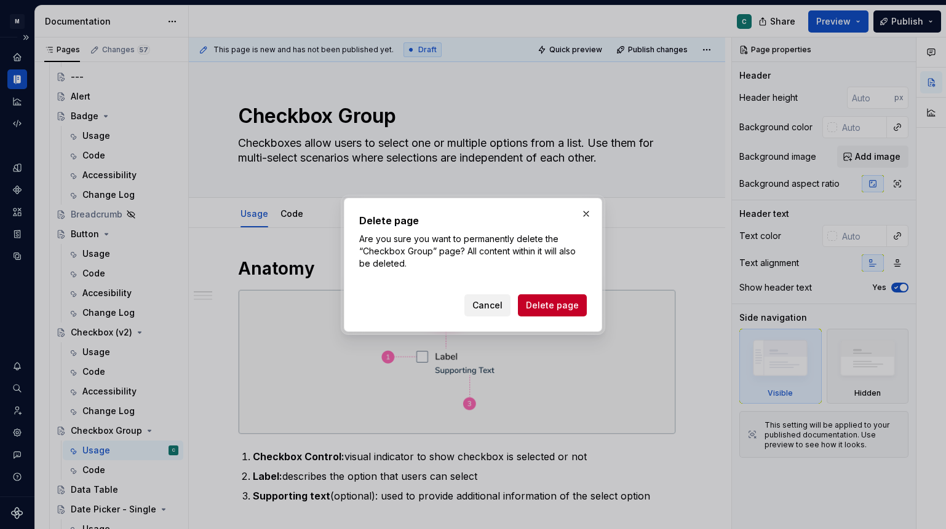
click at [477, 314] on button "Cancel" at bounding box center [487, 305] width 46 height 22
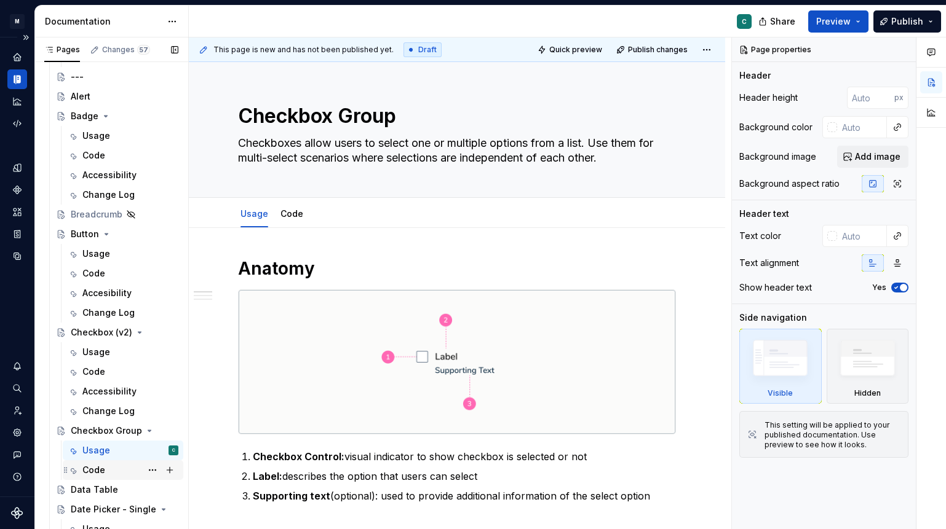
click at [114, 465] on div "Code" at bounding box center [130, 470] width 96 height 17
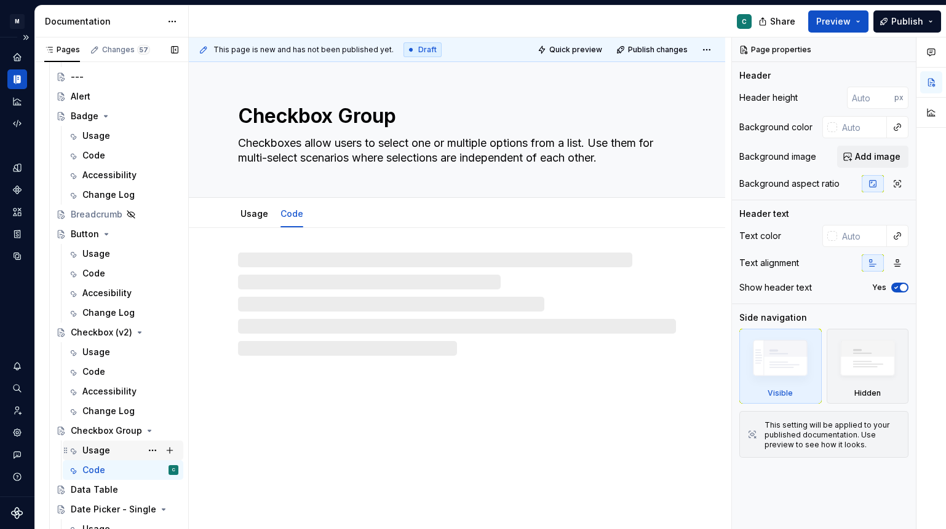
click at [108, 451] on div "Usage" at bounding box center [96, 451] width 28 height 12
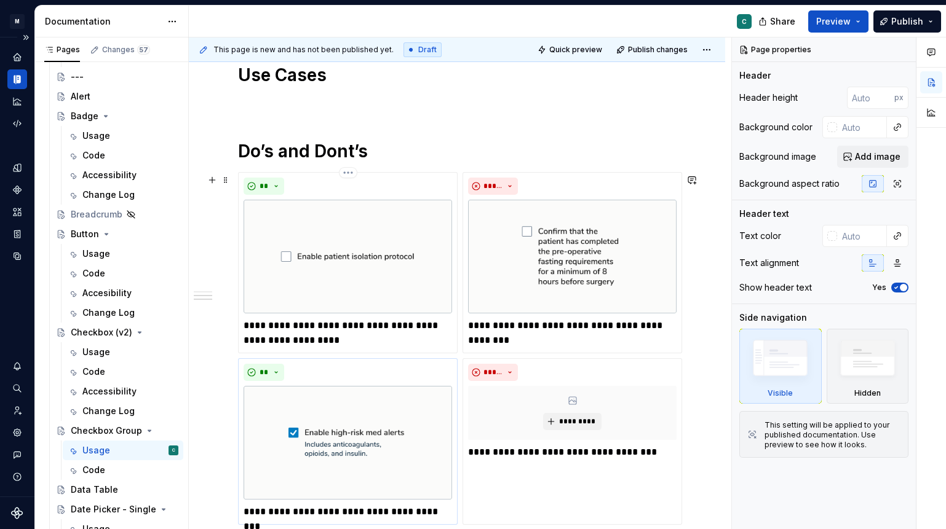
scroll to position [460, 0]
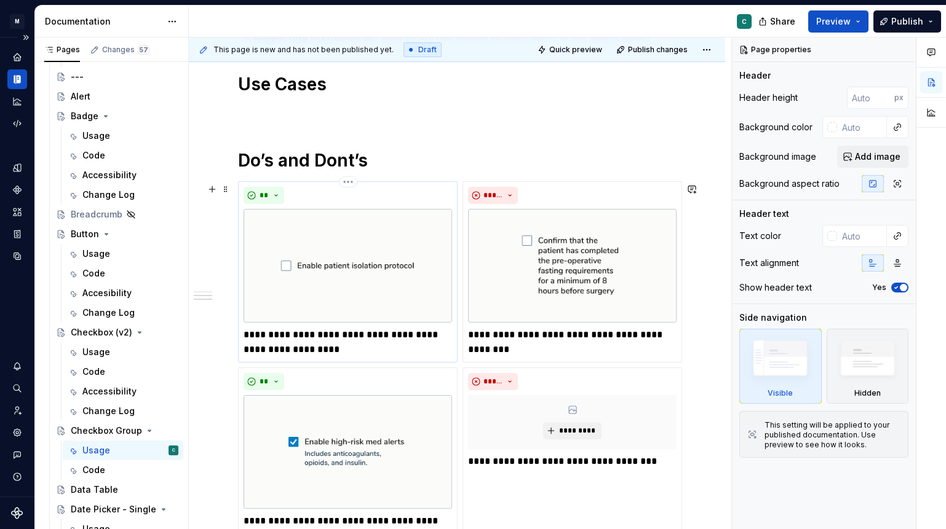
click at [376, 213] on img at bounding box center [347, 266] width 208 height 114
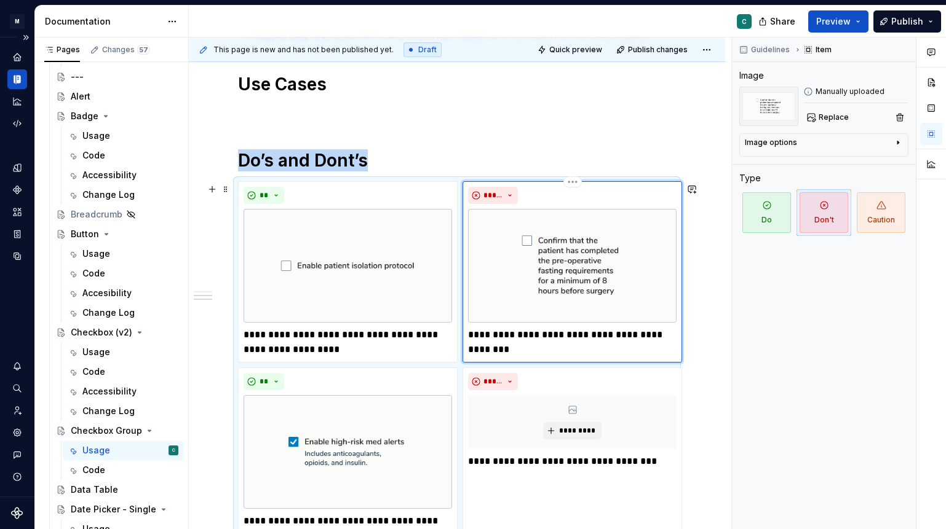
click at [516, 236] on img at bounding box center [572, 266] width 208 height 114
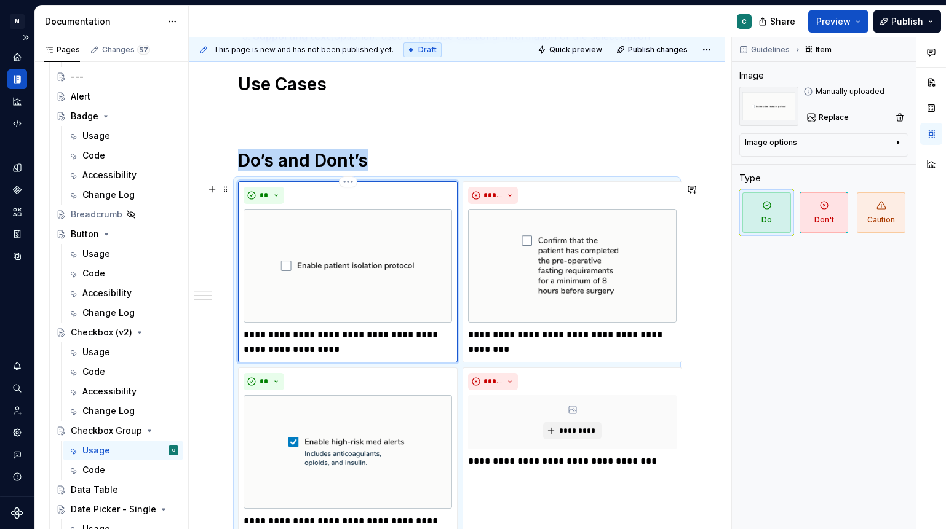
click at [416, 277] on img at bounding box center [347, 266] width 208 height 114
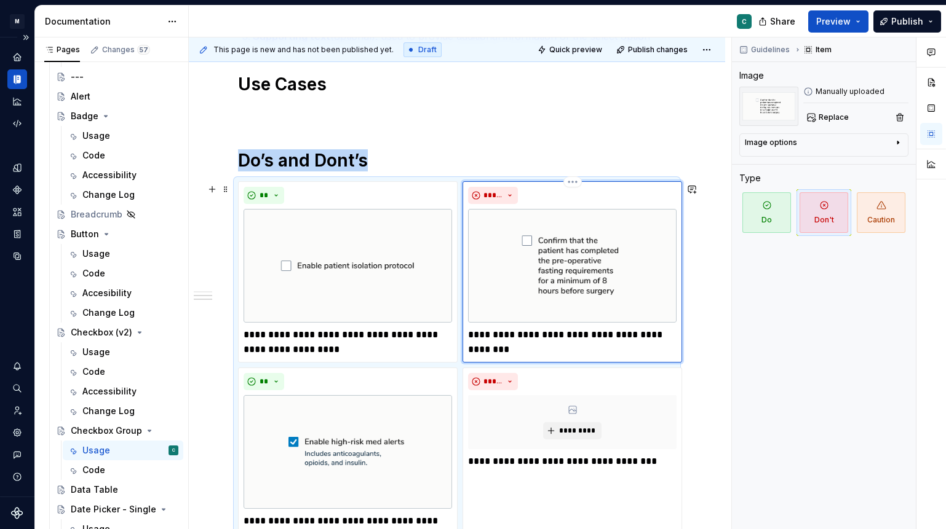
click at [542, 251] on img at bounding box center [572, 266] width 208 height 114
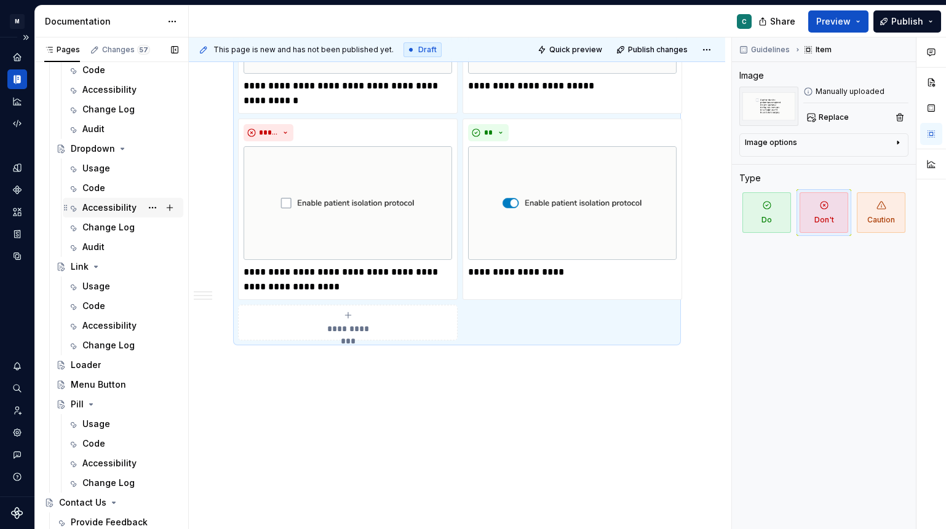
scroll to position [993, 0]
type textarea "*"
